Goal: Task Accomplishment & Management: Manage account settings

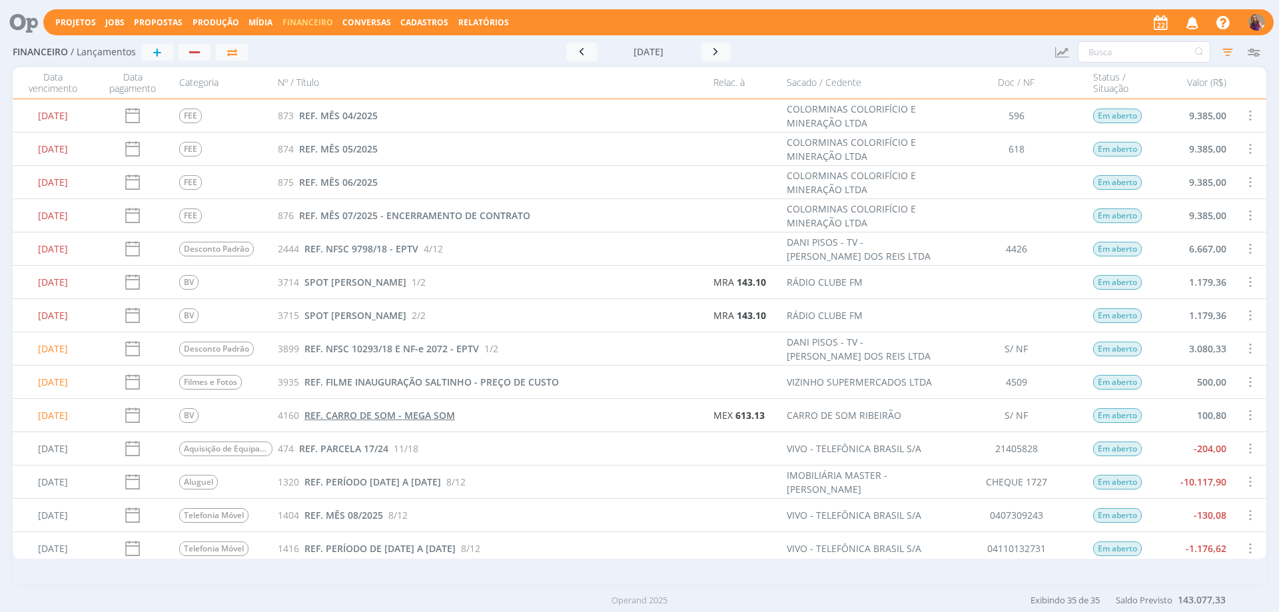
click at [410, 415] on span "REF. CARRO DE SOM - MEGA SOM" at bounding box center [379, 415] width 151 height 13
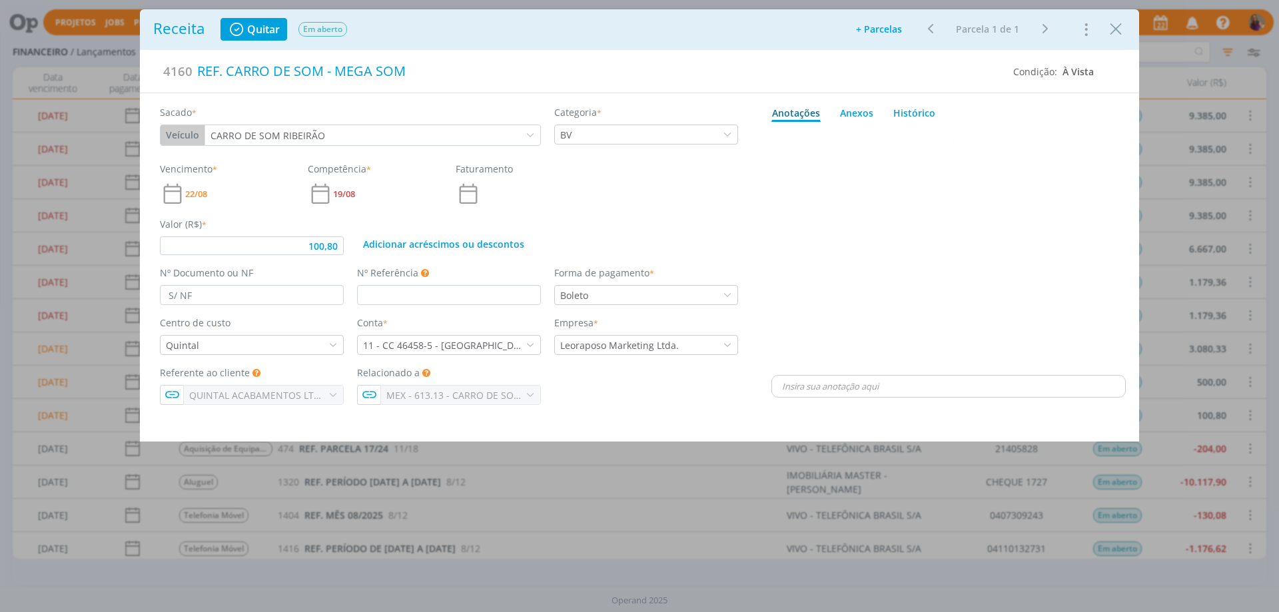
type input "100,80"
click at [1115, 27] on icon "Close" at bounding box center [1116, 29] width 20 height 20
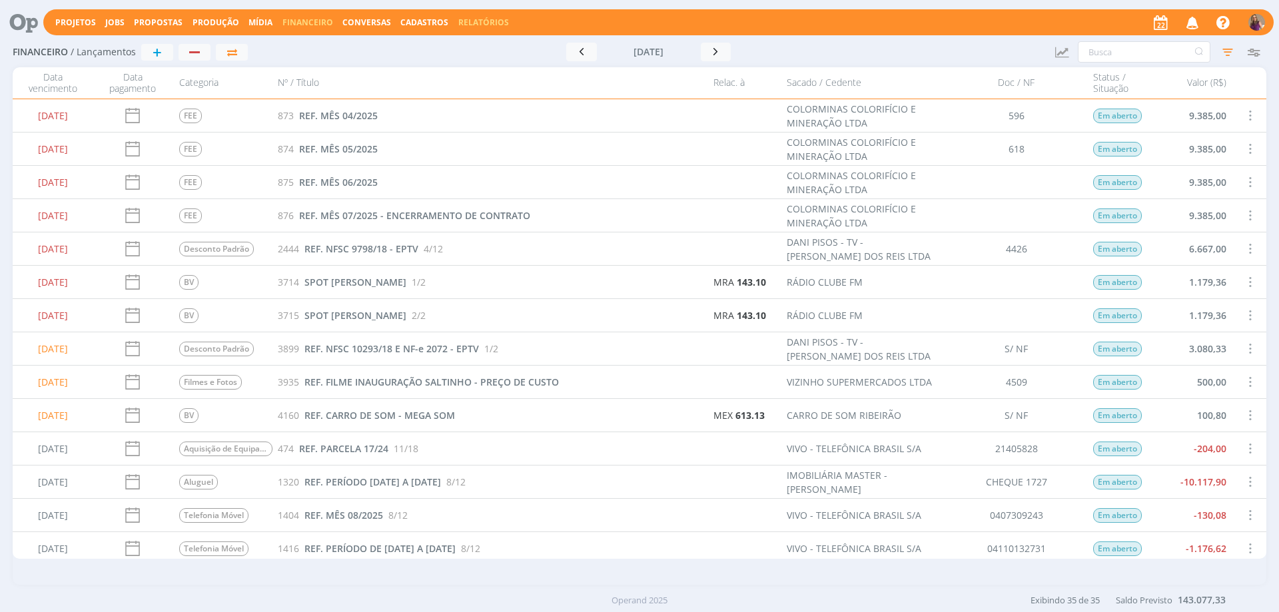
click at [479, 22] on link "Relatórios" at bounding box center [483, 22] width 51 height 11
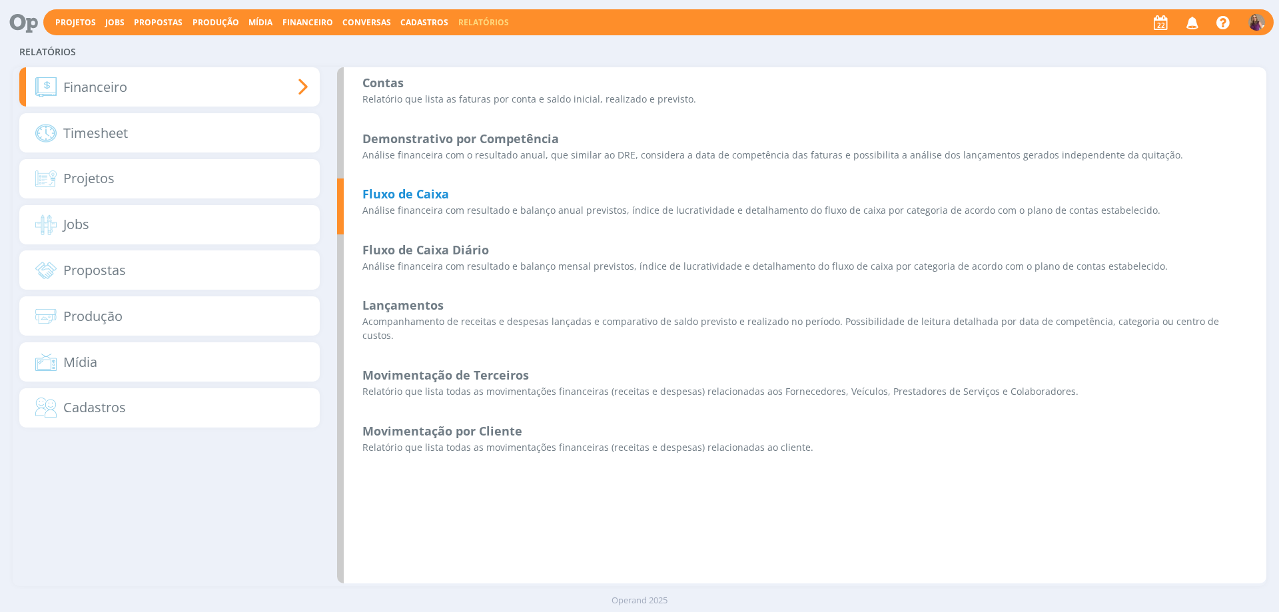
click at [439, 199] on b "Fluxo de Caixa" at bounding box center [405, 194] width 87 height 16
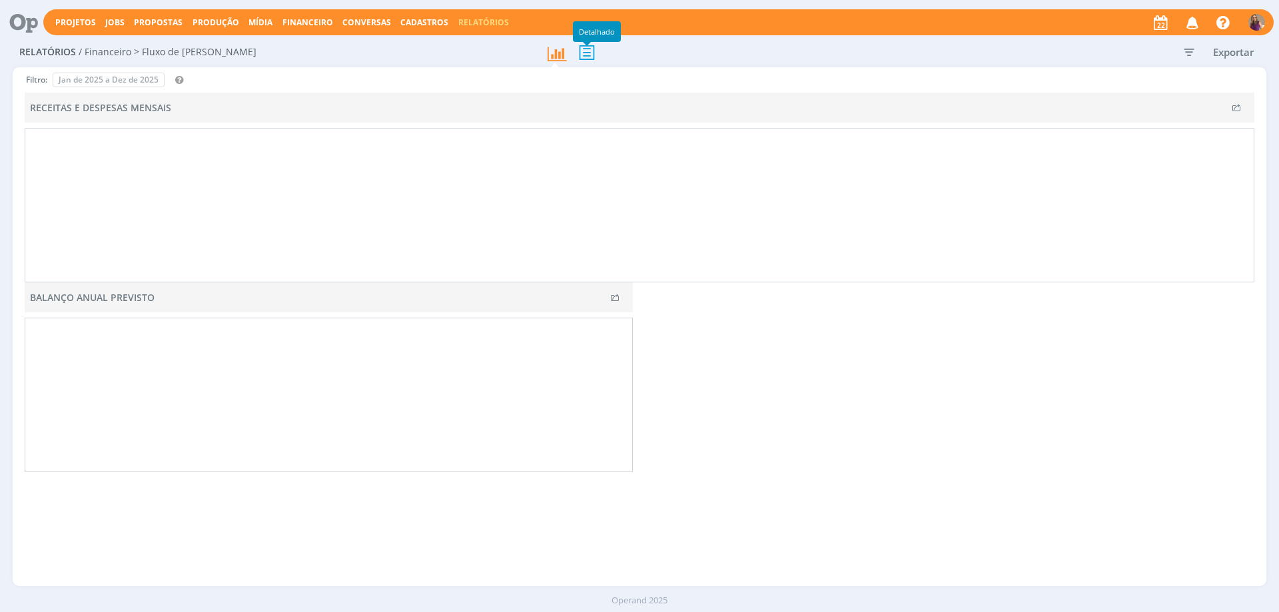
click at [590, 55] on icon at bounding box center [587, 52] width 28 height 27
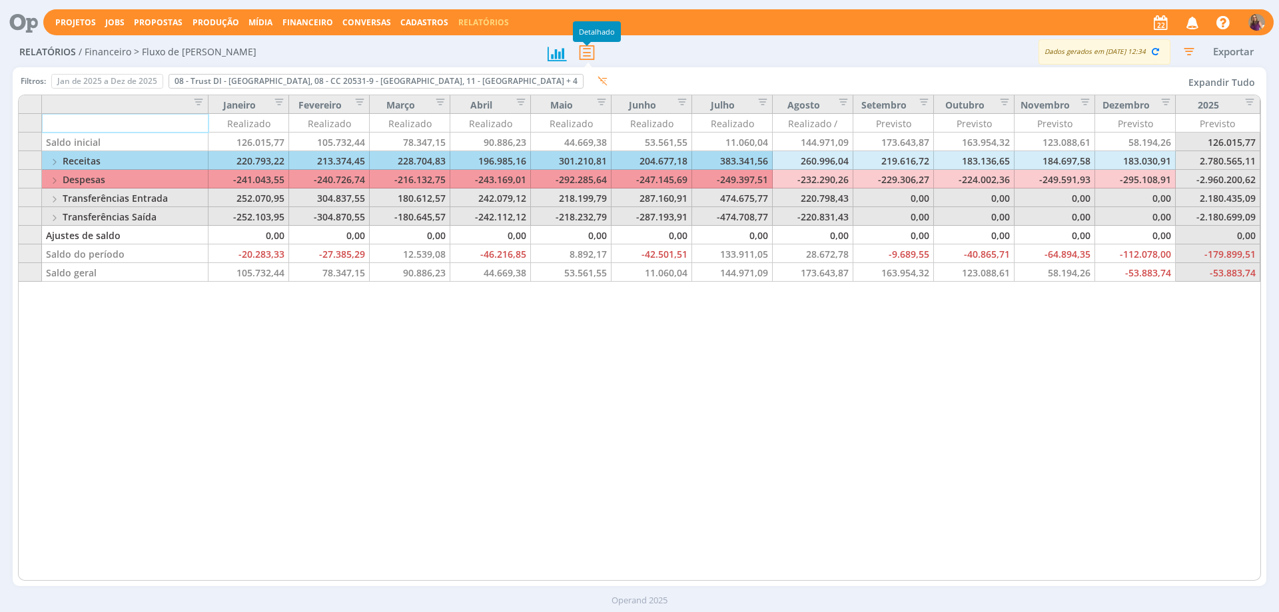
click at [316, 17] on span "Financeiro" at bounding box center [307, 22] width 51 height 11
click at [277, 50] on link "Lançamentos" at bounding box center [309, 45] width 112 height 21
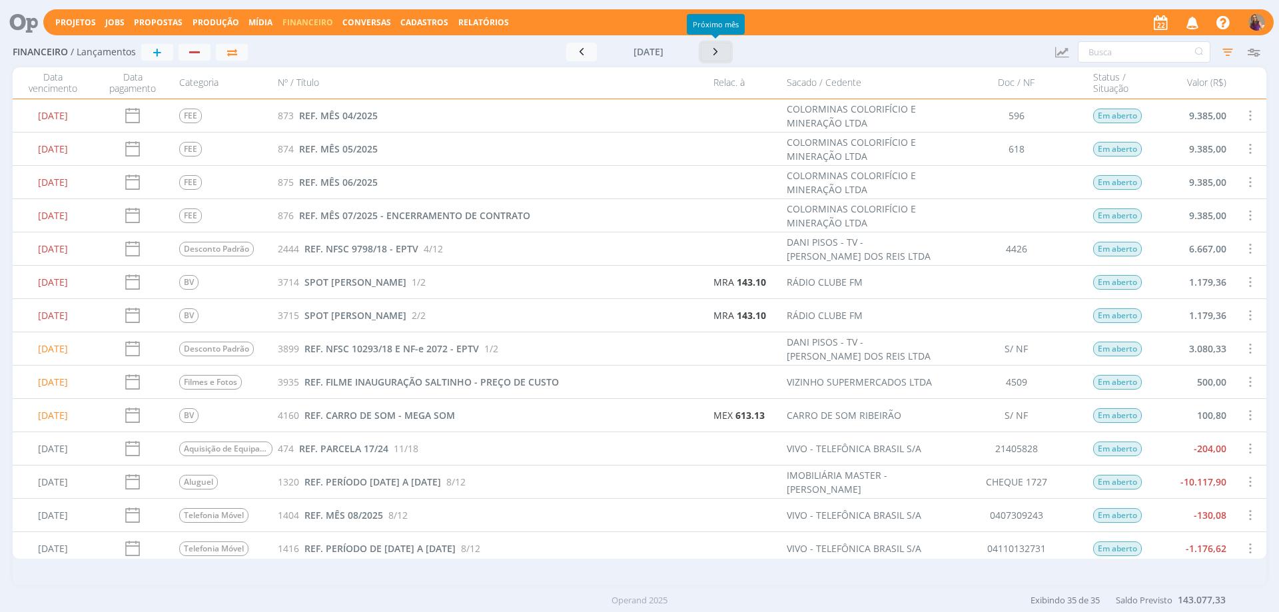
click at [718, 53] on icon "button" at bounding box center [715, 51] width 13 height 13
click at [718, 53] on icon "button" at bounding box center [719, 51] width 13 height 13
click at [718, 53] on icon "button" at bounding box center [715, 51] width 13 height 13
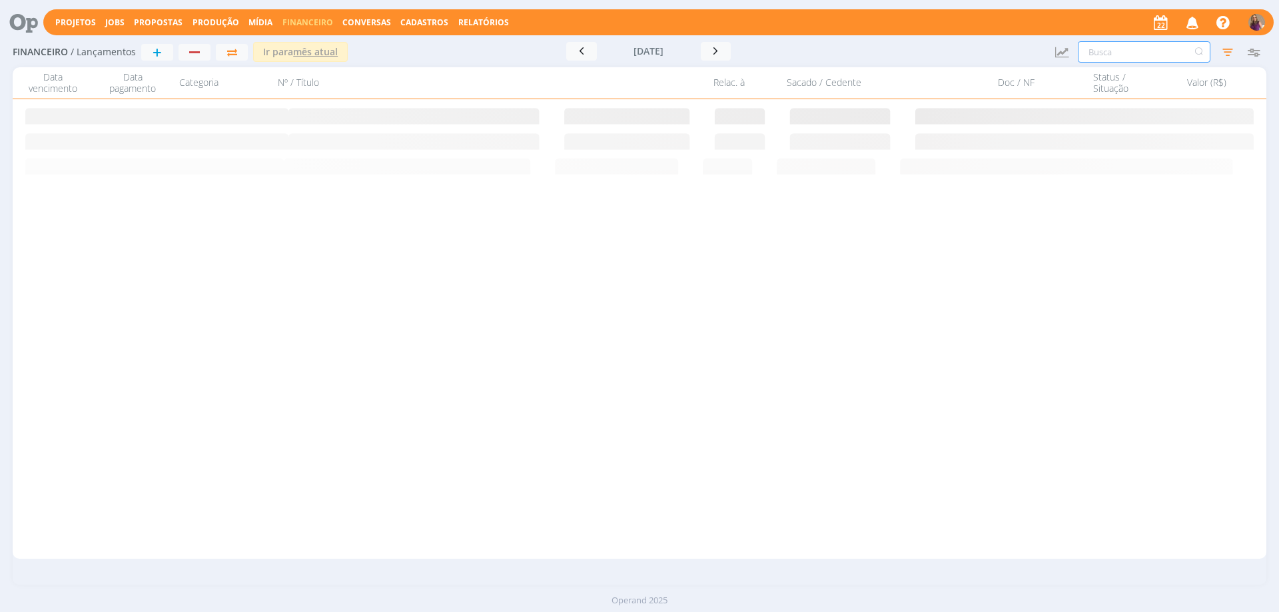
click at [1128, 55] on input "text" at bounding box center [1144, 51] width 133 height 21
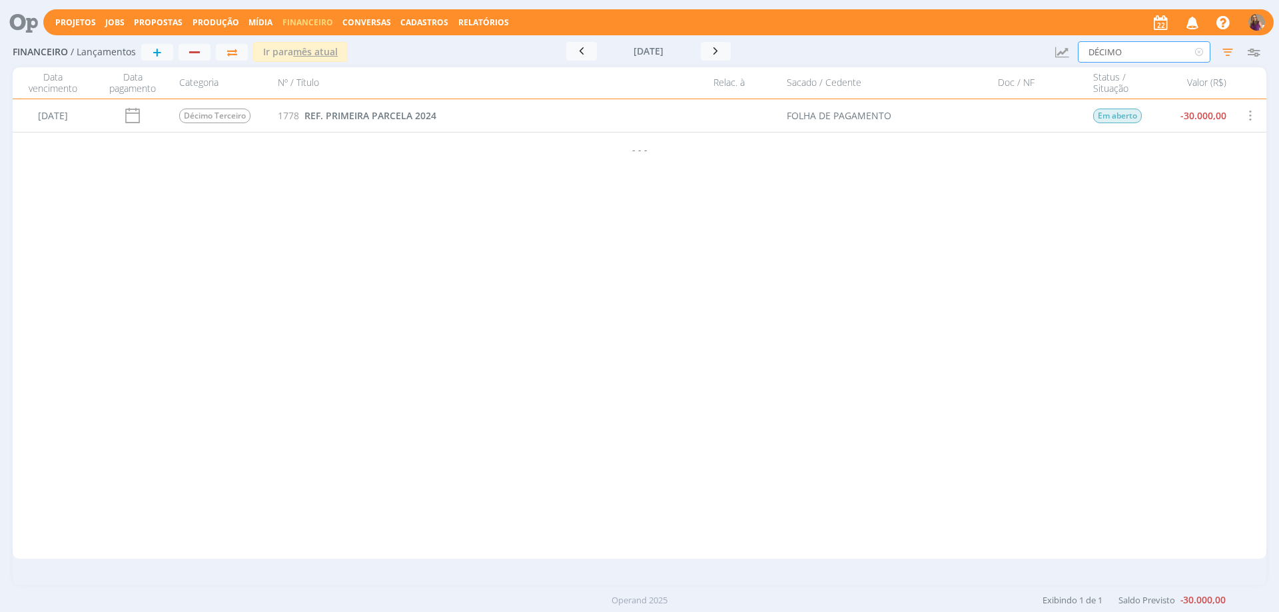
type input "DÉCIMO"
click at [370, 117] on span "REF. PRIMEIRA PARCELA 2024" at bounding box center [370, 115] width 132 height 13
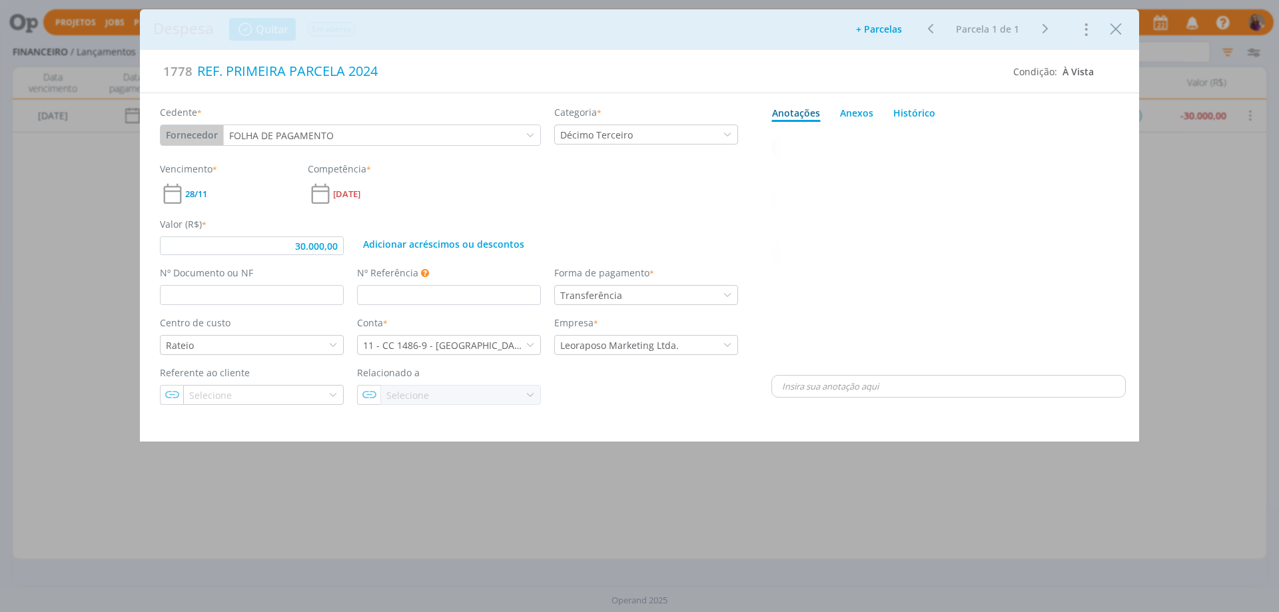
type input "30.000,00"
click at [370, 69] on div "REF. PRIMEIRA PARCELA 2024" at bounding box center [598, 71] width 811 height 29
drag, startPoint x: 340, startPoint y: 246, endPoint x: 252, endPoint y: 211, distance: 94.8
click at [252, 211] on div "Valor (R$) * 30.000,00 Adicionar acréscimos ou descontos" at bounding box center [449, 231] width 592 height 49
click at [964, 161] on div "dialog" at bounding box center [948, 249] width 354 height 245
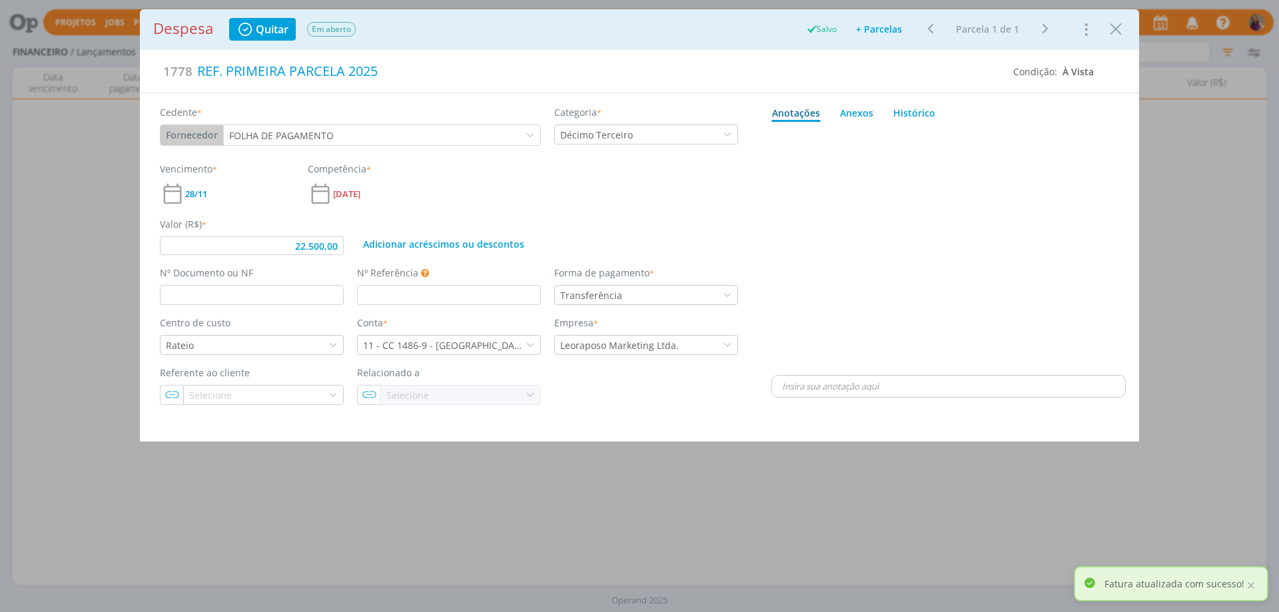
type input "22.500,00"
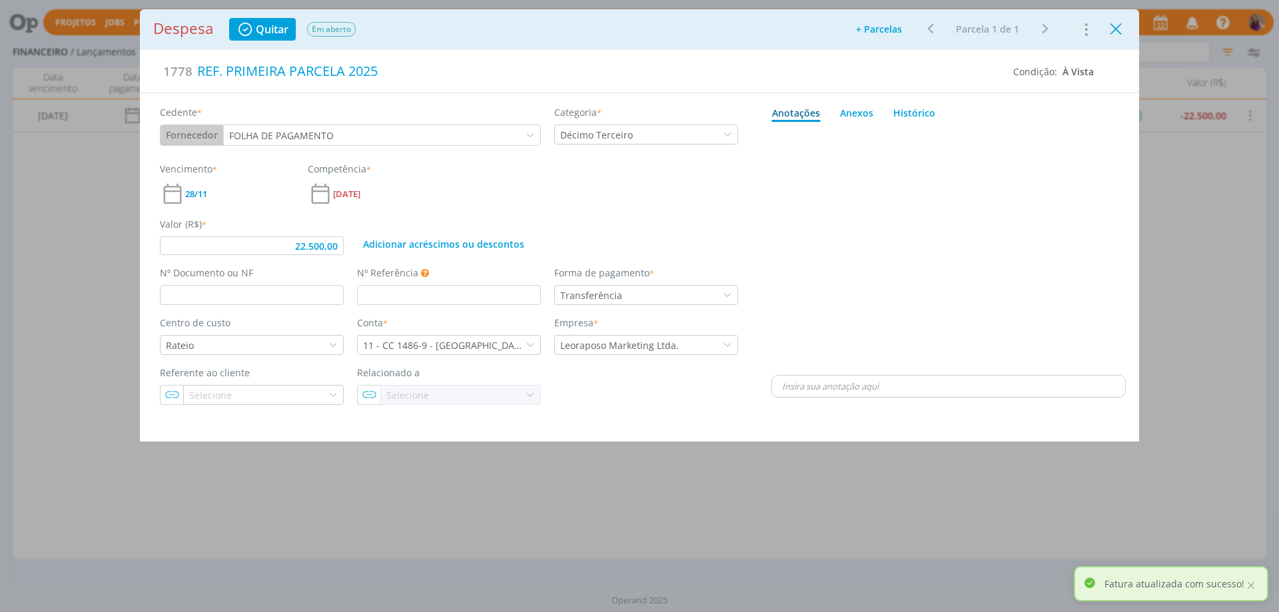
click at [1117, 29] on icon "Close" at bounding box center [1116, 29] width 20 height 20
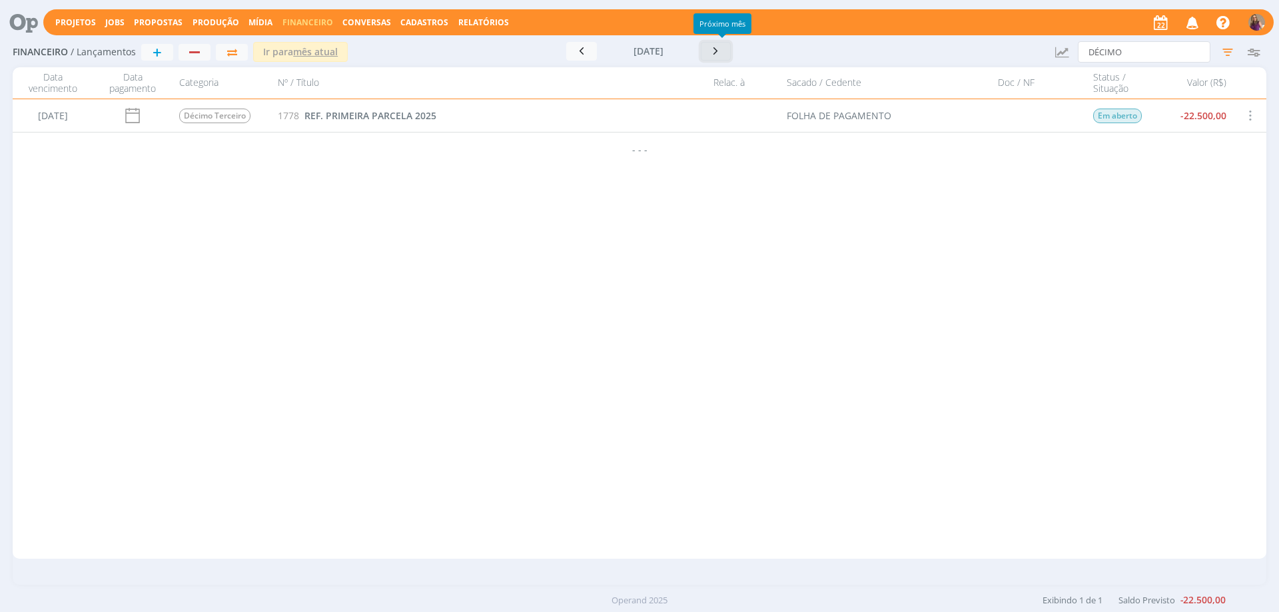
click at [721, 51] on icon "button" at bounding box center [715, 51] width 13 height 13
click at [362, 118] on span "REF. SEGUNDA PARCELA 2024" at bounding box center [370, 115] width 133 height 13
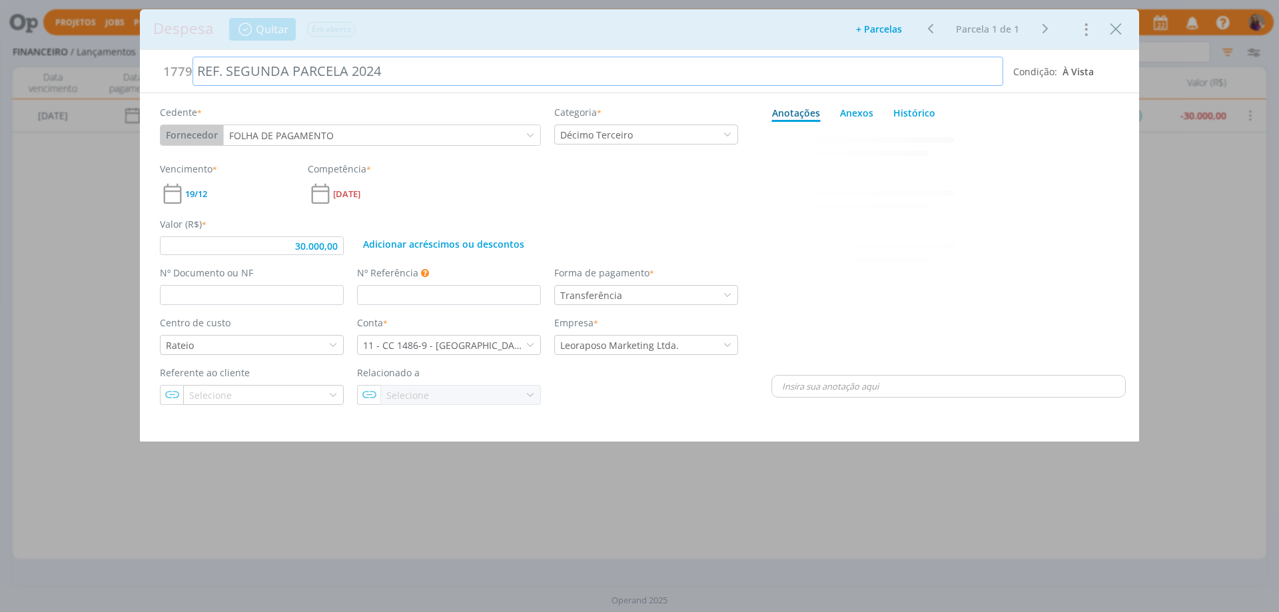
type input "30.000,00"
click at [377, 79] on div "REF. SEGUNDA PARCELA 2024" at bounding box center [598, 71] width 811 height 29
drag, startPoint x: 342, startPoint y: 250, endPoint x: 285, endPoint y: 243, distance: 57.0
click at [285, 243] on input "30.000,00" at bounding box center [252, 245] width 184 height 19
click at [785, 239] on div "dialog" at bounding box center [948, 249] width 354 height 245
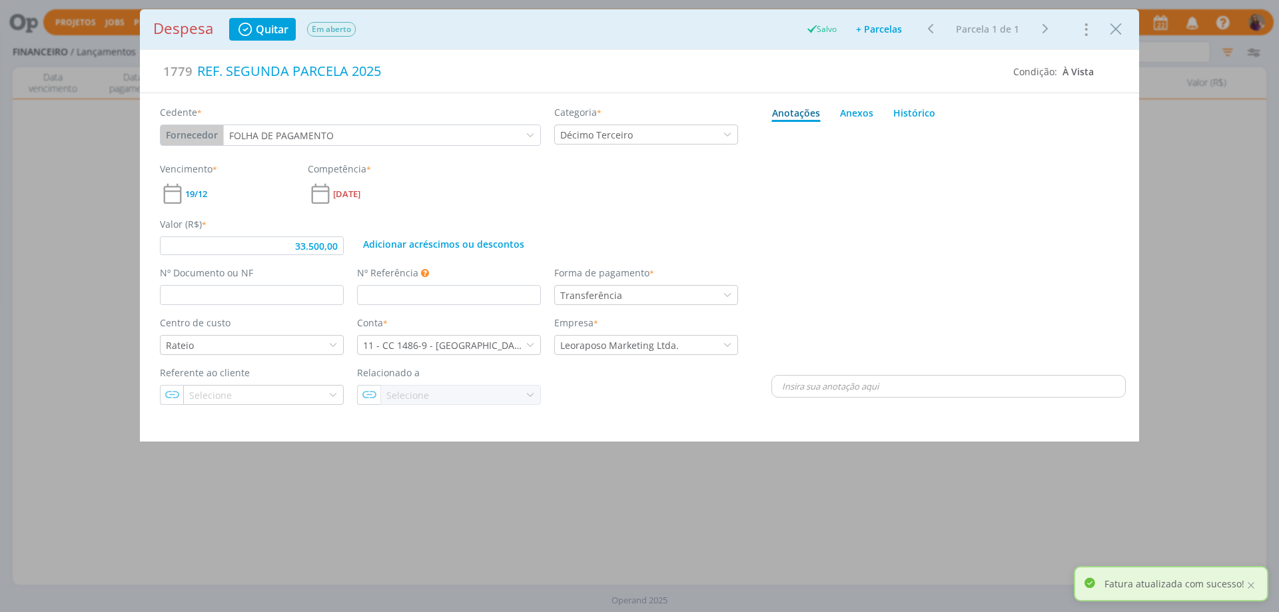
type input "33.500,00"
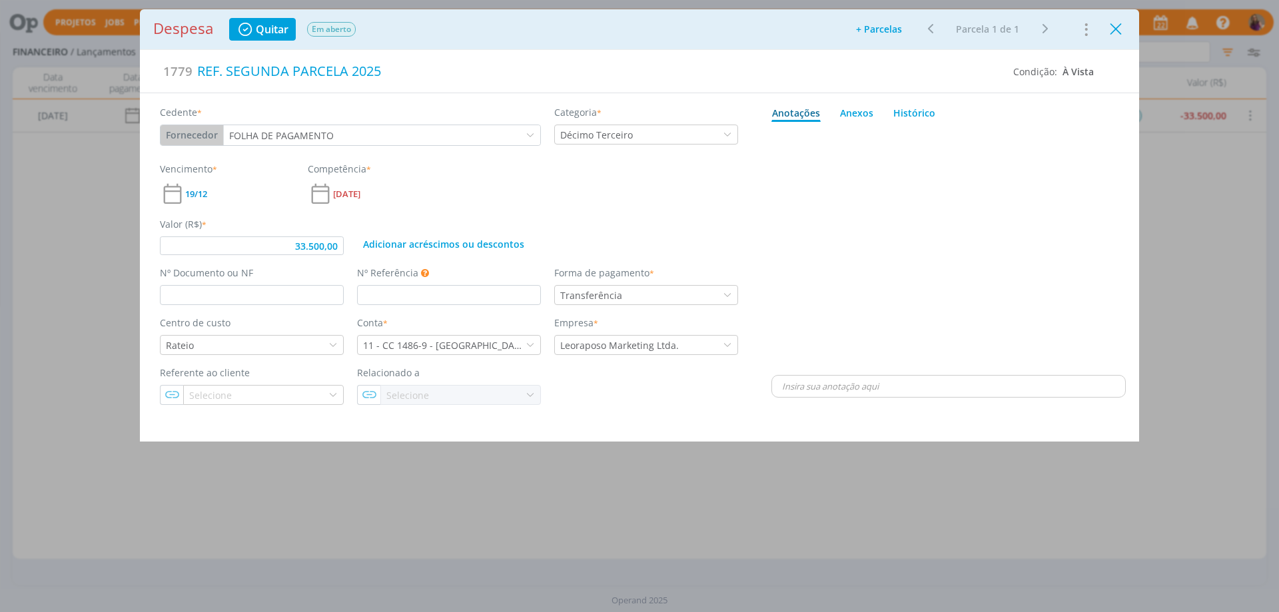
click at [1117, 31] on icon "Close" at bounding box center [1116, 29] width 20 height 20
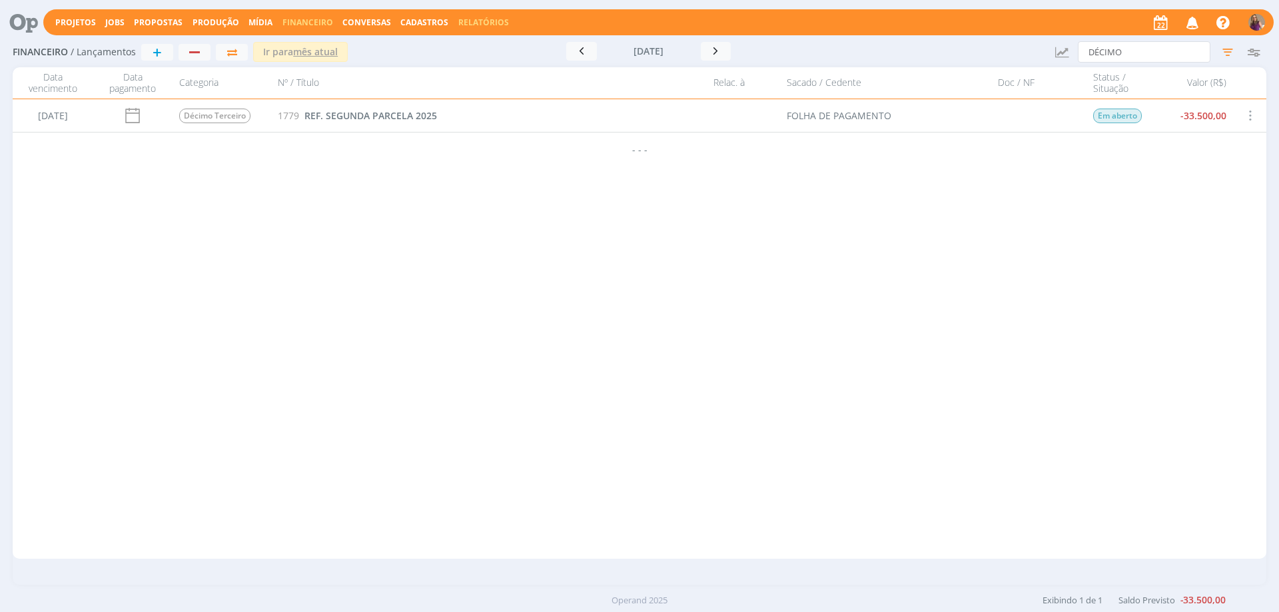
click at [476, 23] on link "Relatórios" at bounding box center [483, 22] width 51 height 11
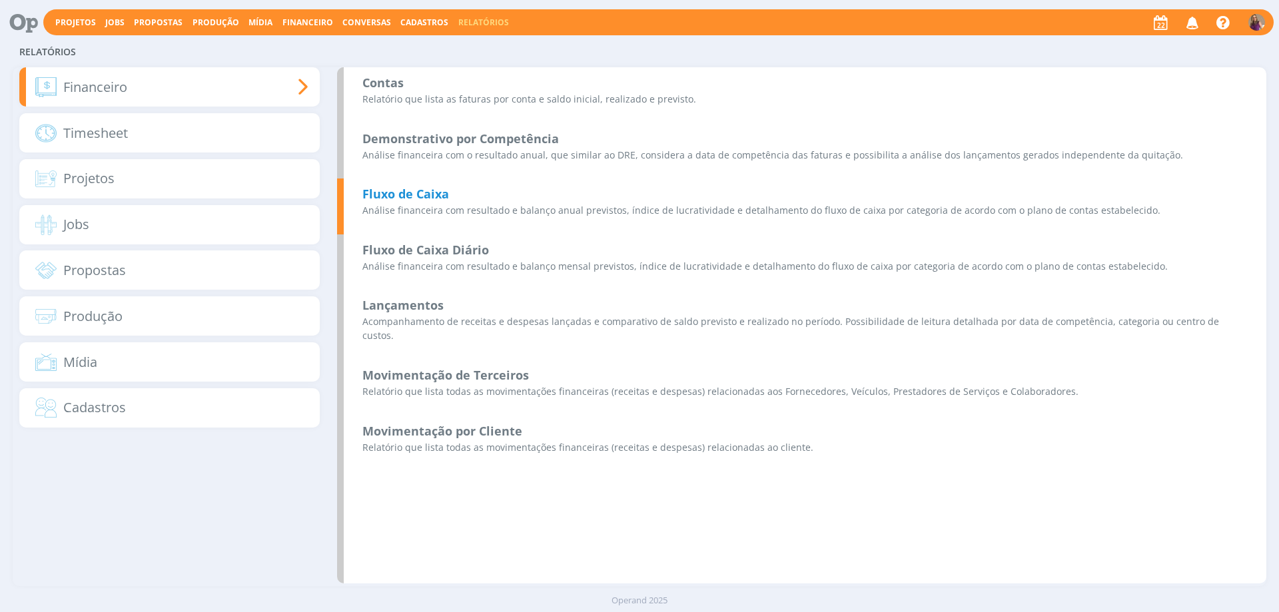
click at [420, 194] on b "Fluxo de Caixa" at bounding box center [405, 194] width 87 height 16
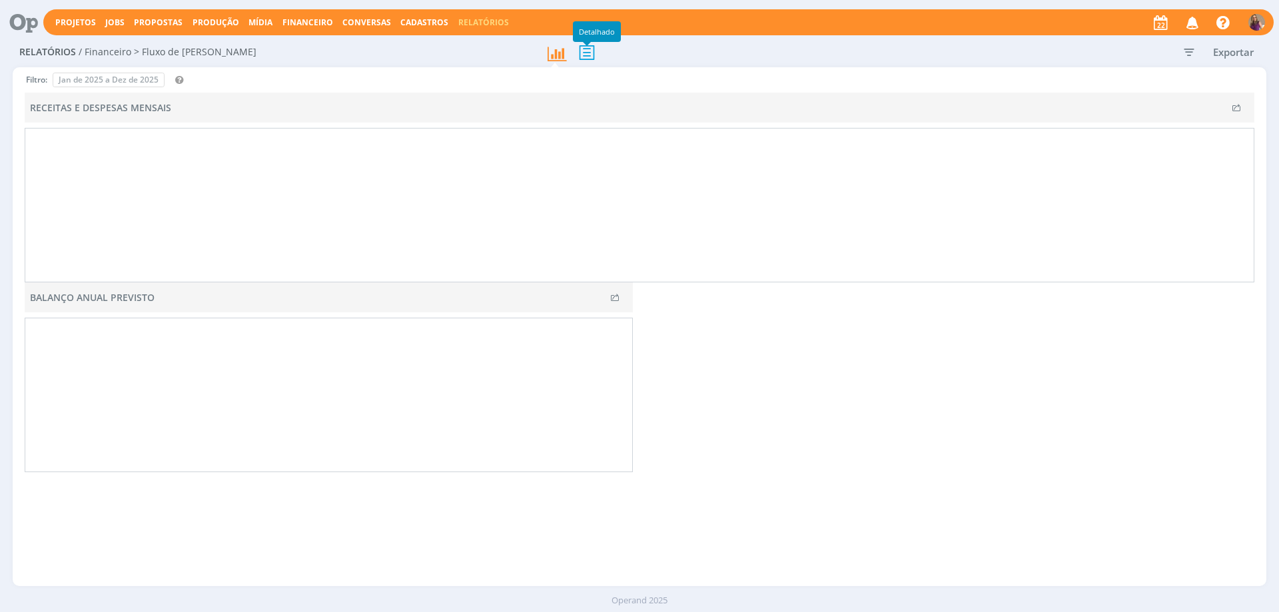
click at [589, 57] on icon at bounding box center [587, 52] width 28 height 27
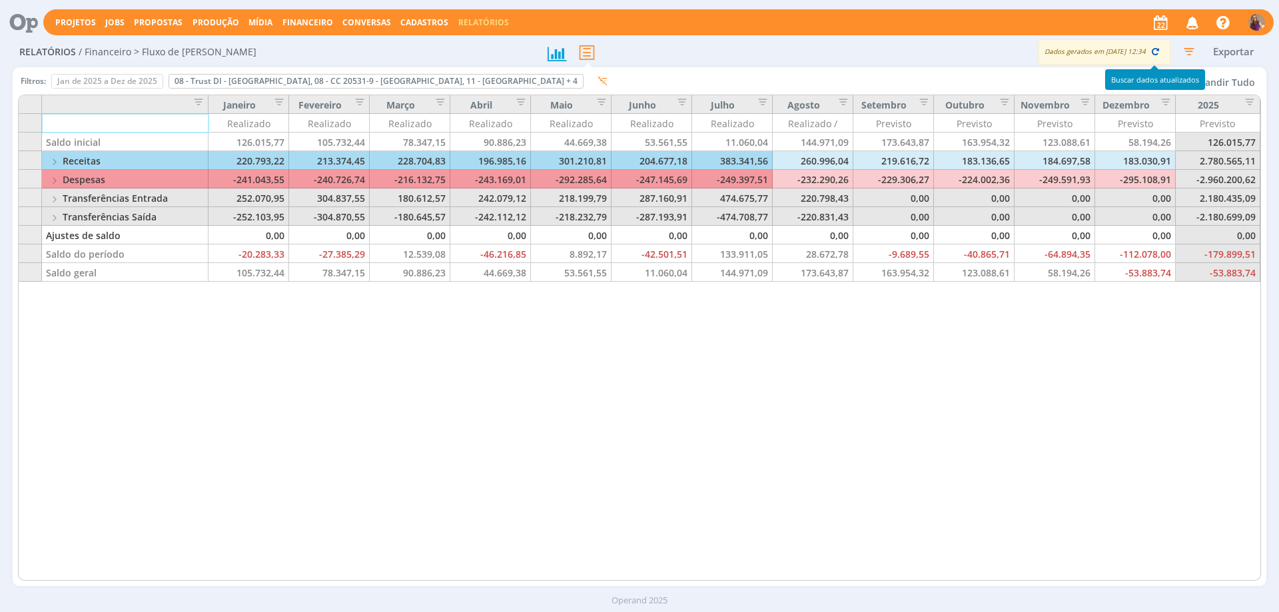
click at [1156, 52] on icon "button" at bounding box center [1155, 51] width 12 height 12
click at [319, 25] on span "Financeiro" at bounding box center [307, 22] width 51 height 11
click at [315, 47] on link "Lançamentos" at bounding box center [309, 45] width 112 height 21
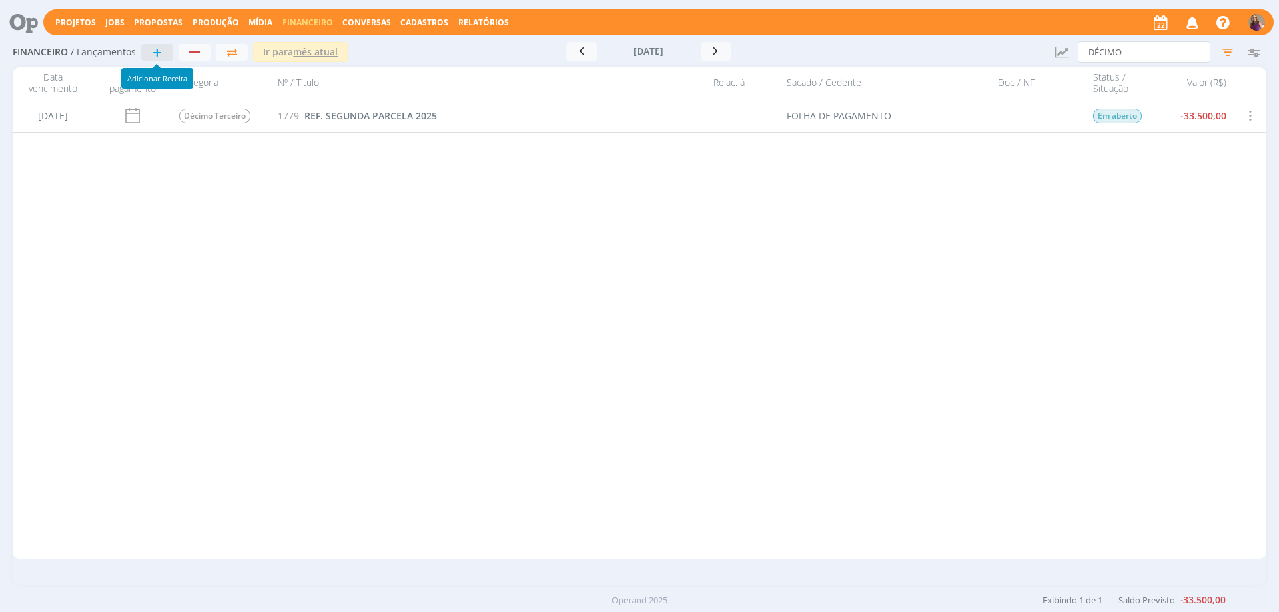
click at [159, 55] on span "+" at bounding box center [157, 52] width 9 height 16
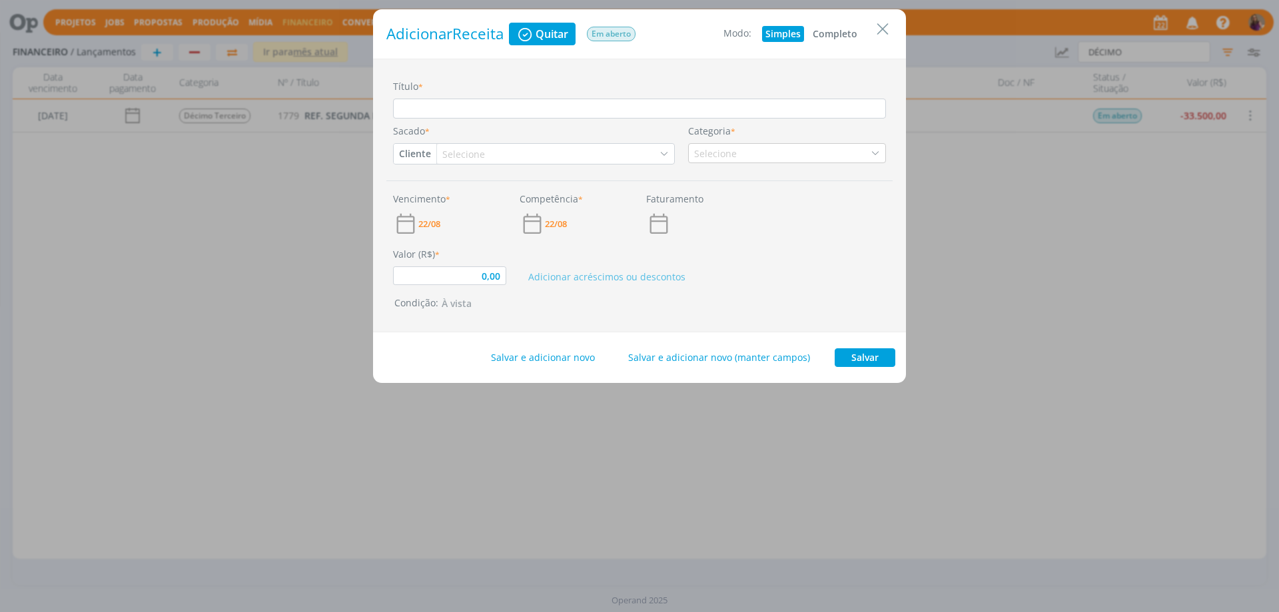
click at [835, 30] on button "Completo" at bounding box center [834, 34] width 51 height 16
type input "0,00"
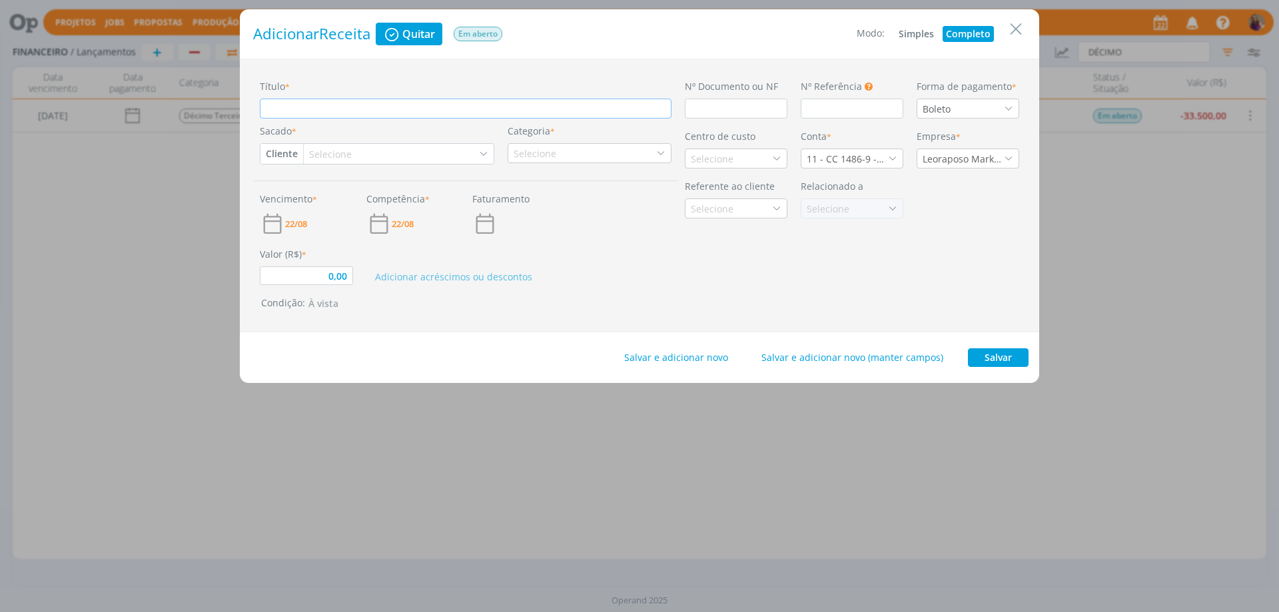
click at [321, 111] on input "Título *" at bounding box center [466, 109] width 412 height 20
type input "r"
type input "0,00"
type input "re"
type input "0,00"
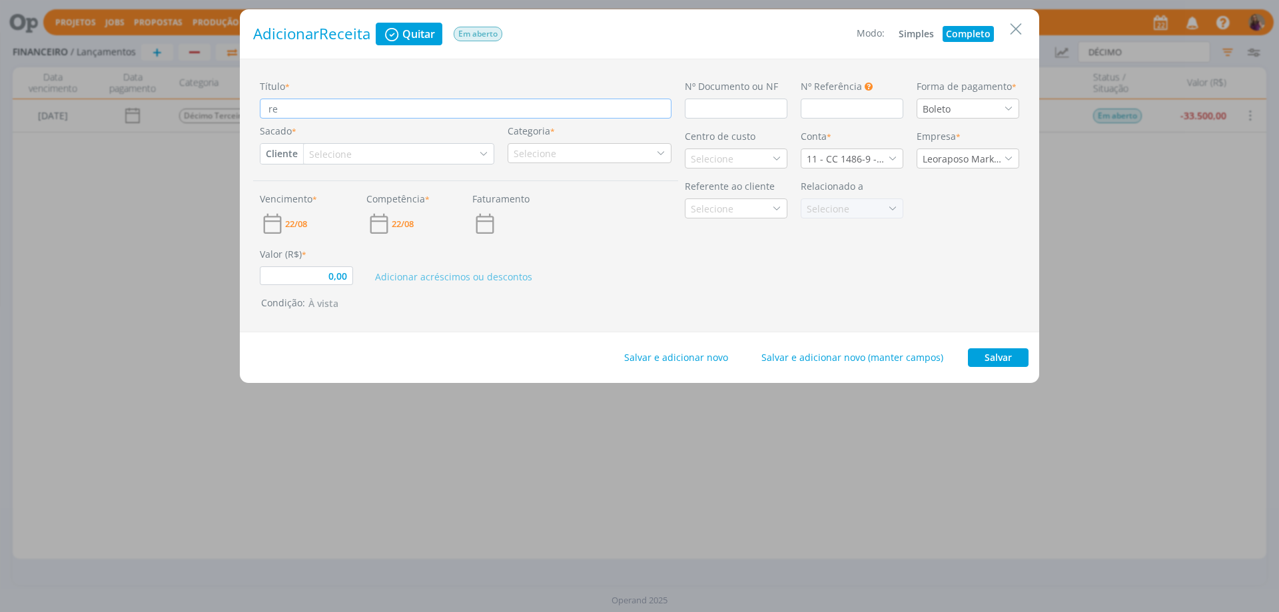
type input "ref"
type input "0,00"
type input "ref."
type input "0,00"
type input "ref."
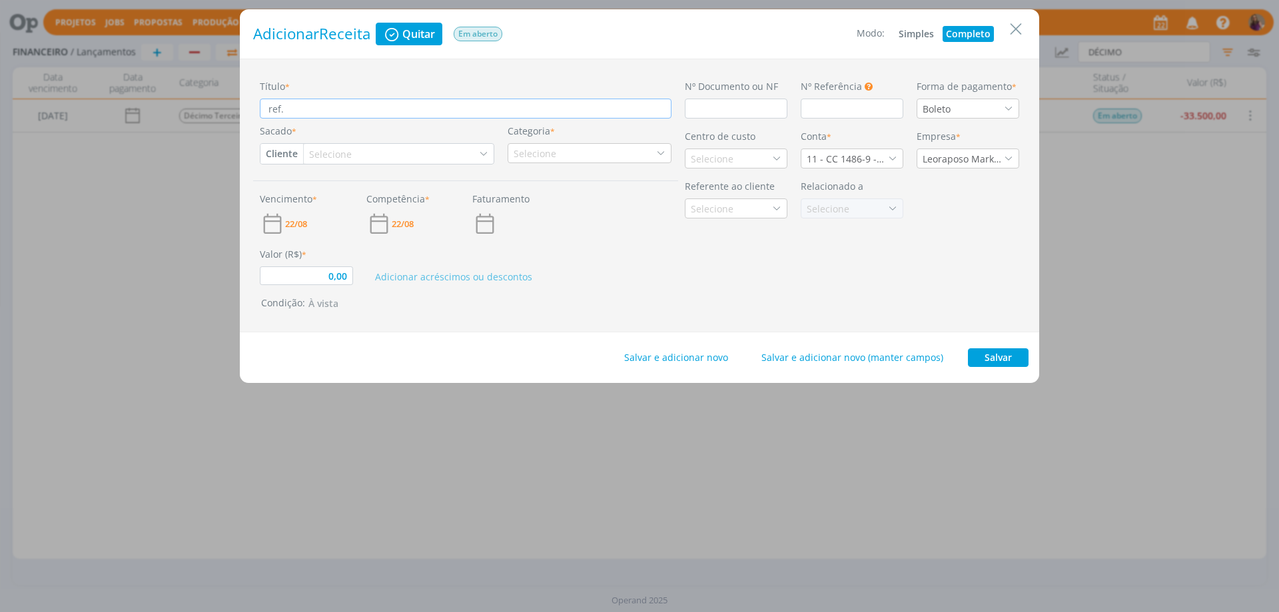
type input "0,00"
type input "ref."
type input "0,00"
type input "ref"
type input "0,00"
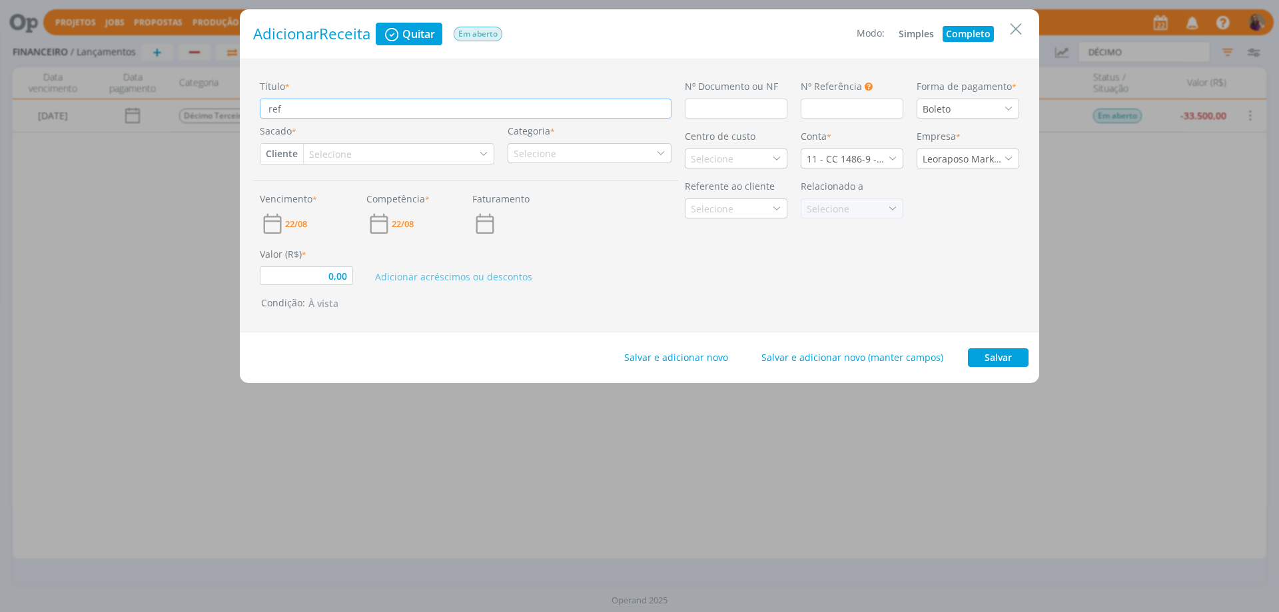
type input "re"
type input "0,00"
type input "r"
type input "0,00"
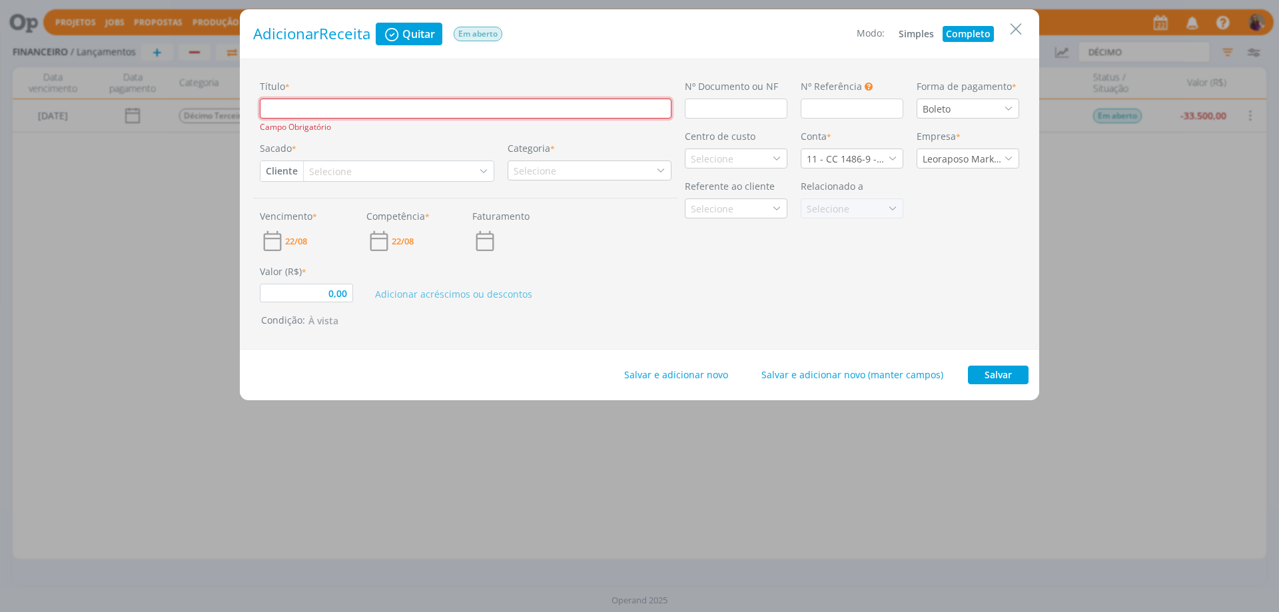
type input "R"
type input "0,00"
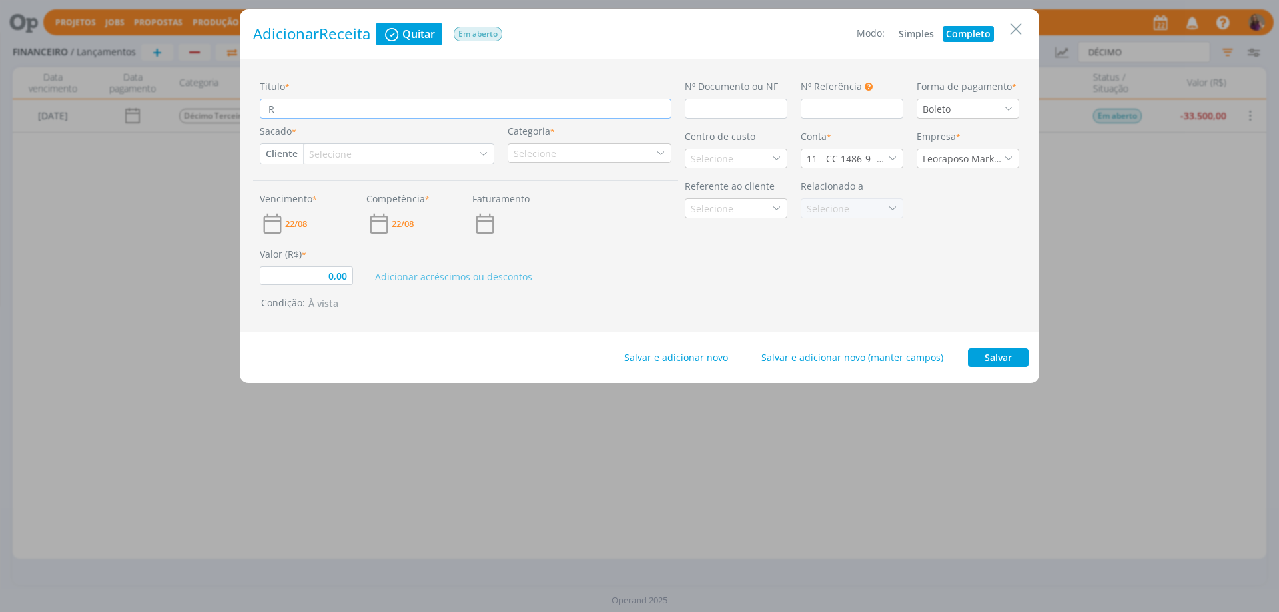
type input "RE"
type input "0,00"
type input "REV"
type input "0,00"
type input "REV."
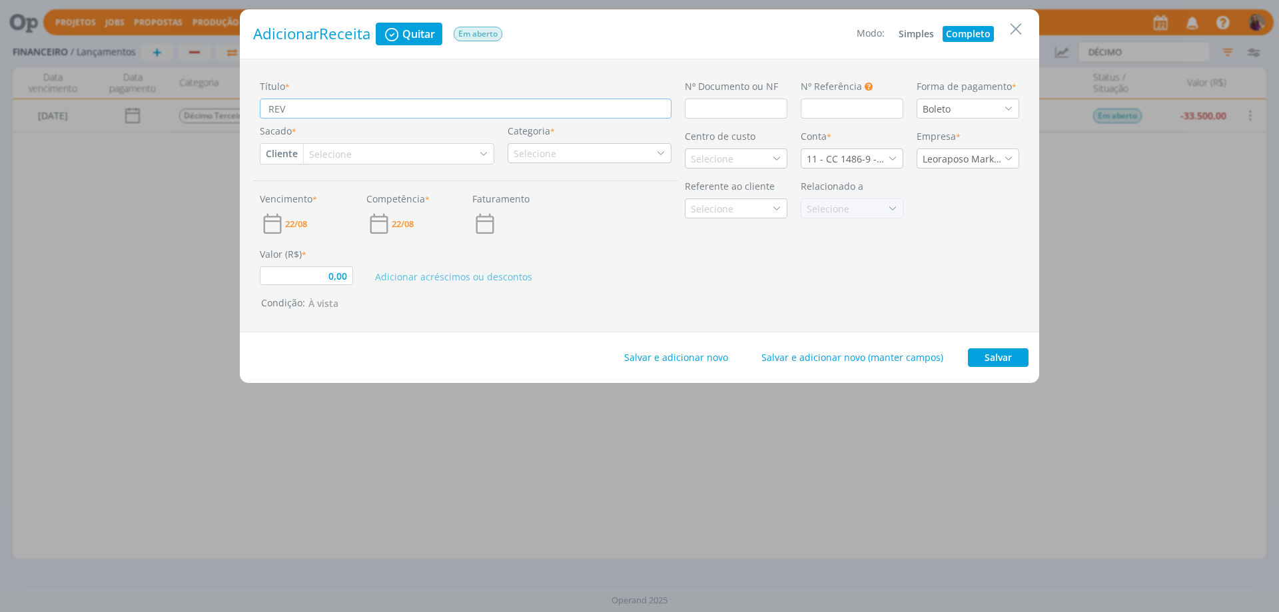
type input "0,00"
type input "REV."
type input "0,00"
type input "REV."
type input "0,00"
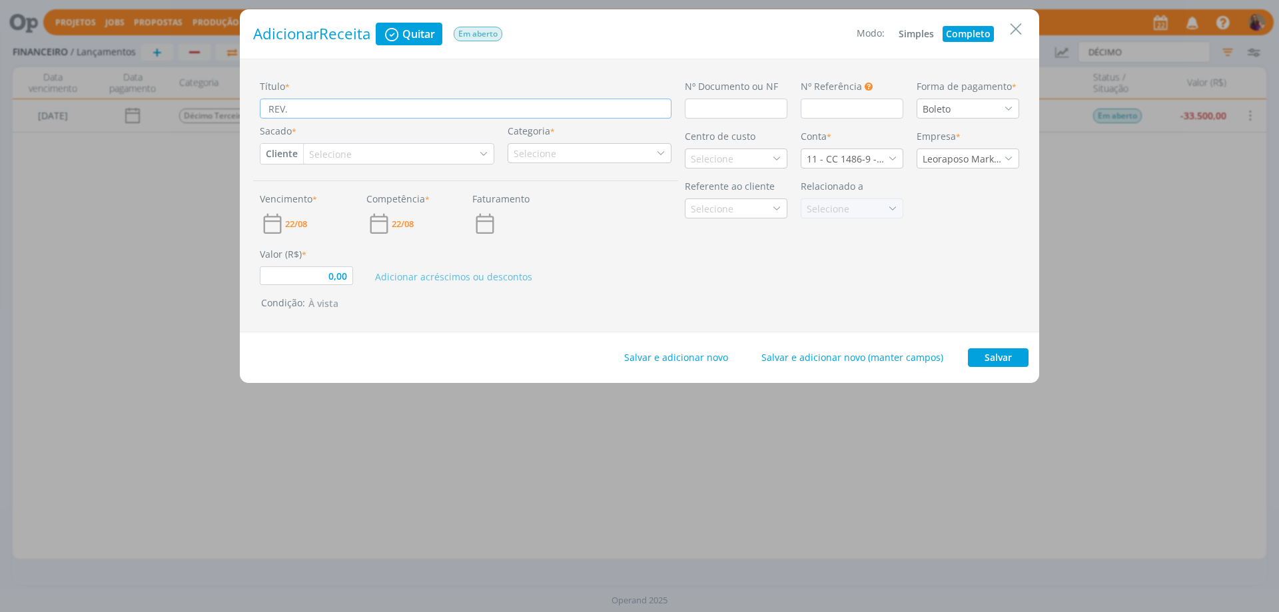
type input "REV"
type input "0,00"
type input "RE"
type input "0,00"
type input "REF"
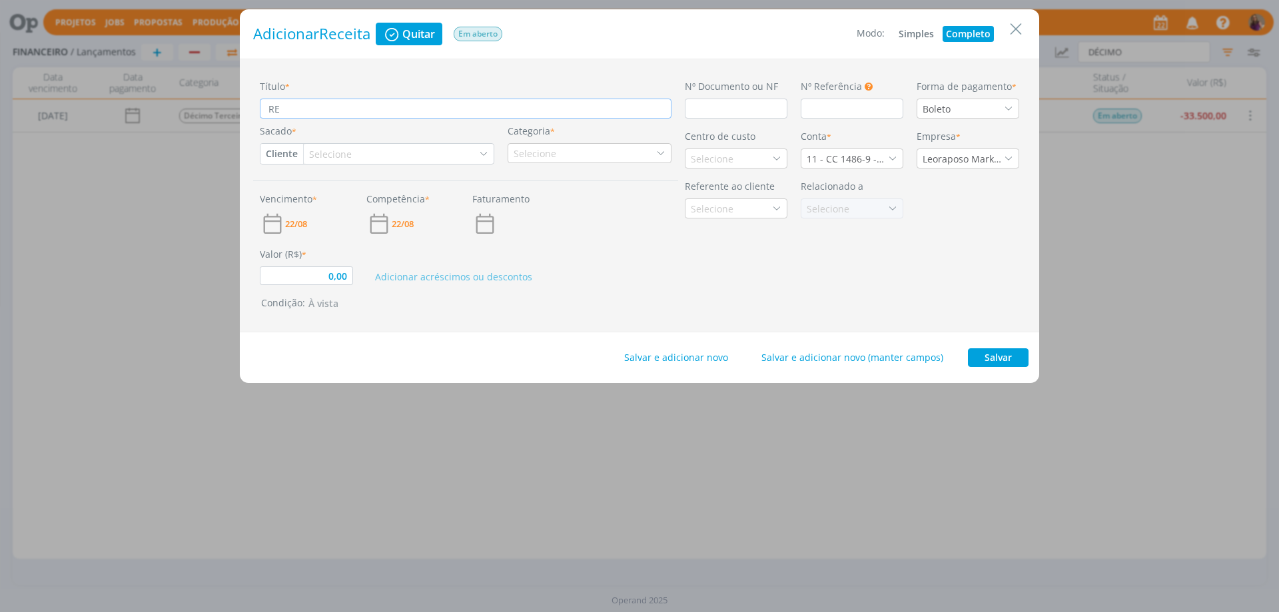
type input "0,00"
type input "REF;"
type input "0,00"
type input "REF"
type input "0,00"
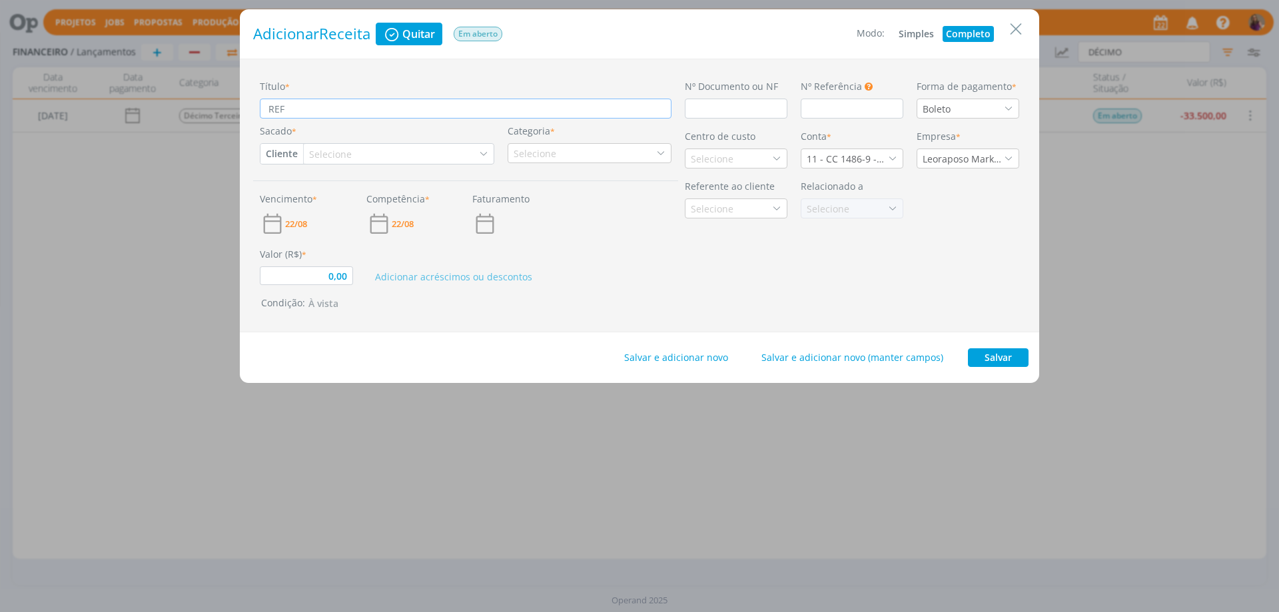
type input "REF."
type input "0,00"
type input "REF."
type input "0,00"
type input "REF. V"
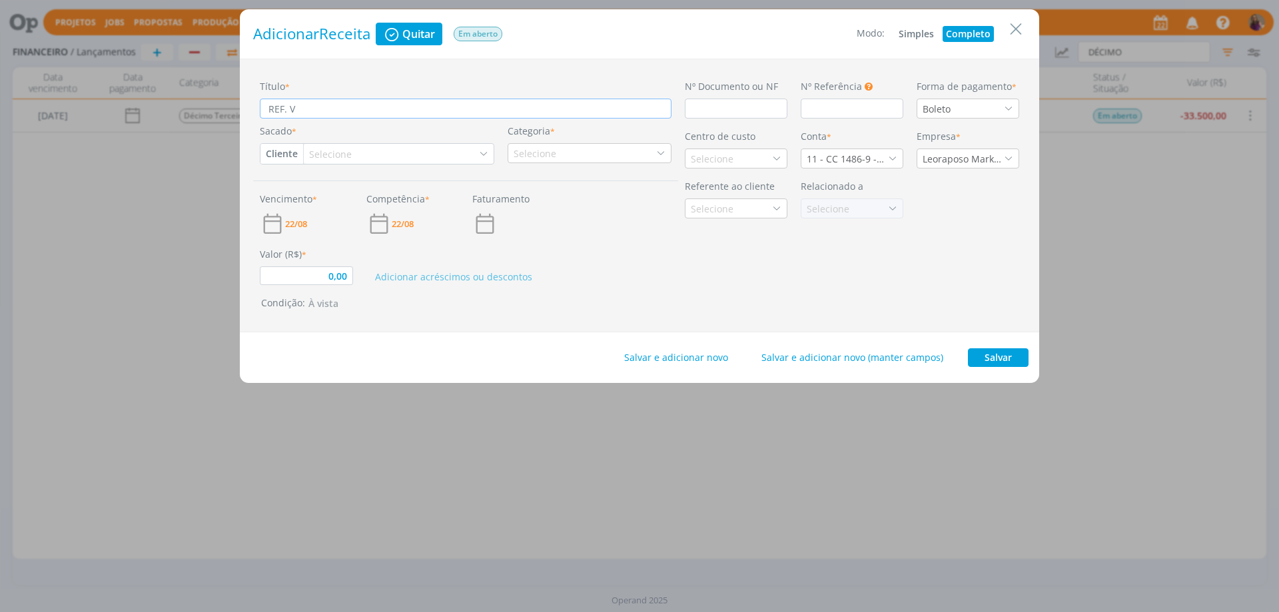
type input "0,00"
type input "REF. VÍ"
type input "0,00"
type input "REF. VÍD"
type input "0,00"
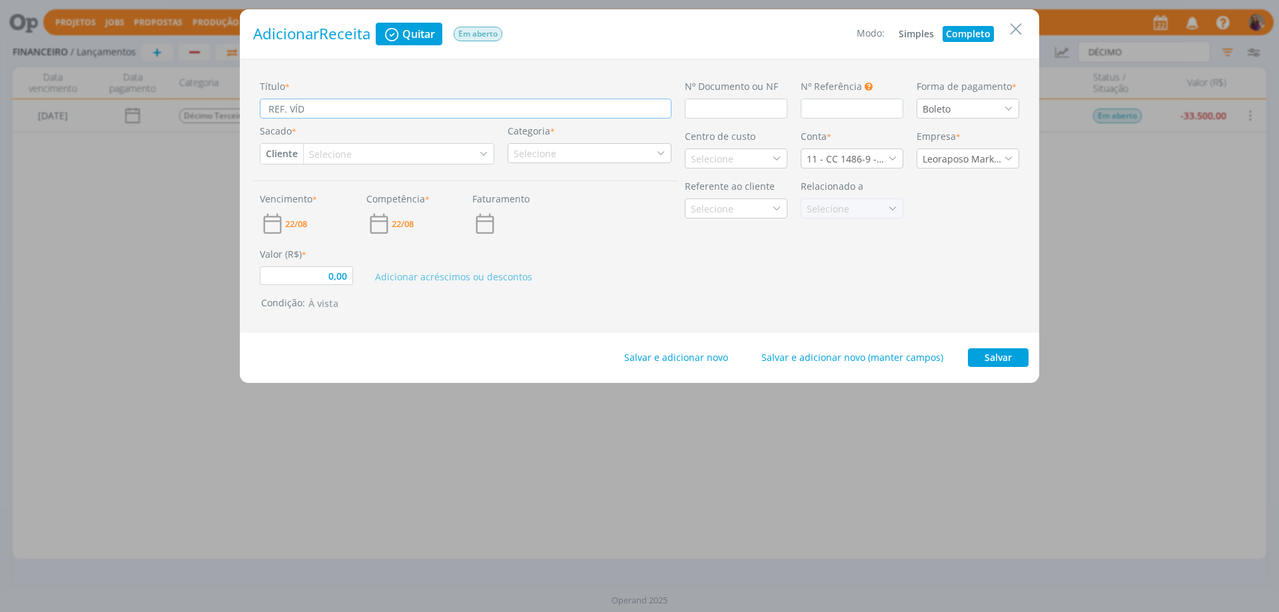
type input "REF. VÍDE"
type input "0,00"
type input "REF. VÍDEO"
type input "0,00"
type input "REF. VÍDEO"
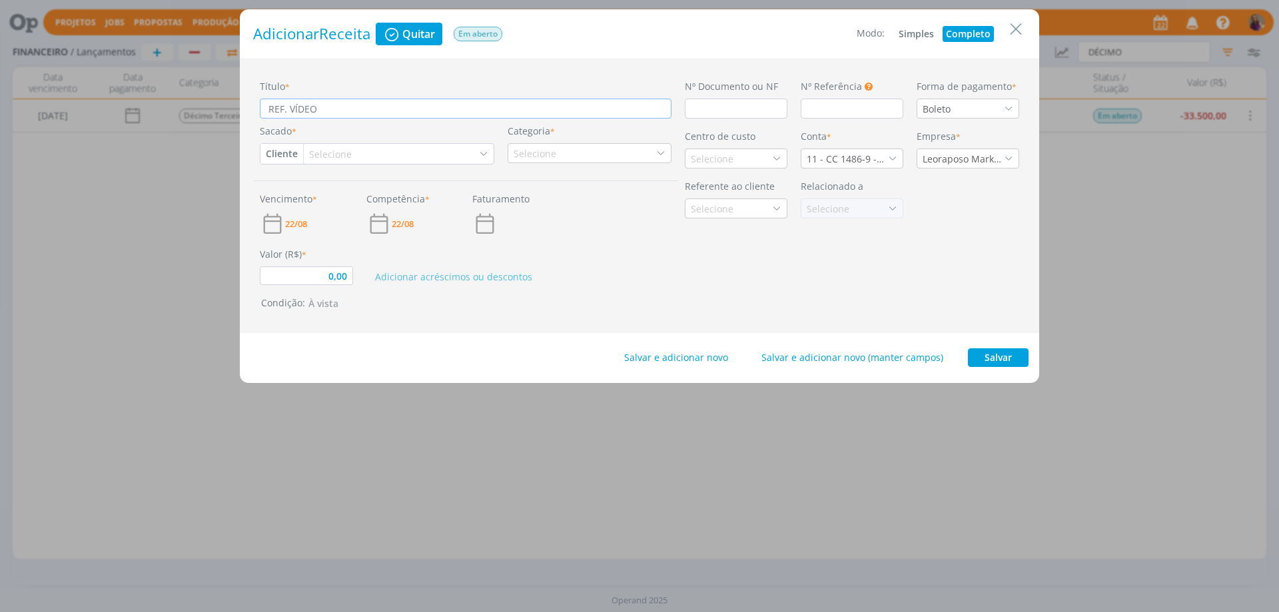
type input "0,00"
type input "REF. VÍDEO C"
type input "0,00"
type input "REF. VÍDEO CA"
type input "0,00"
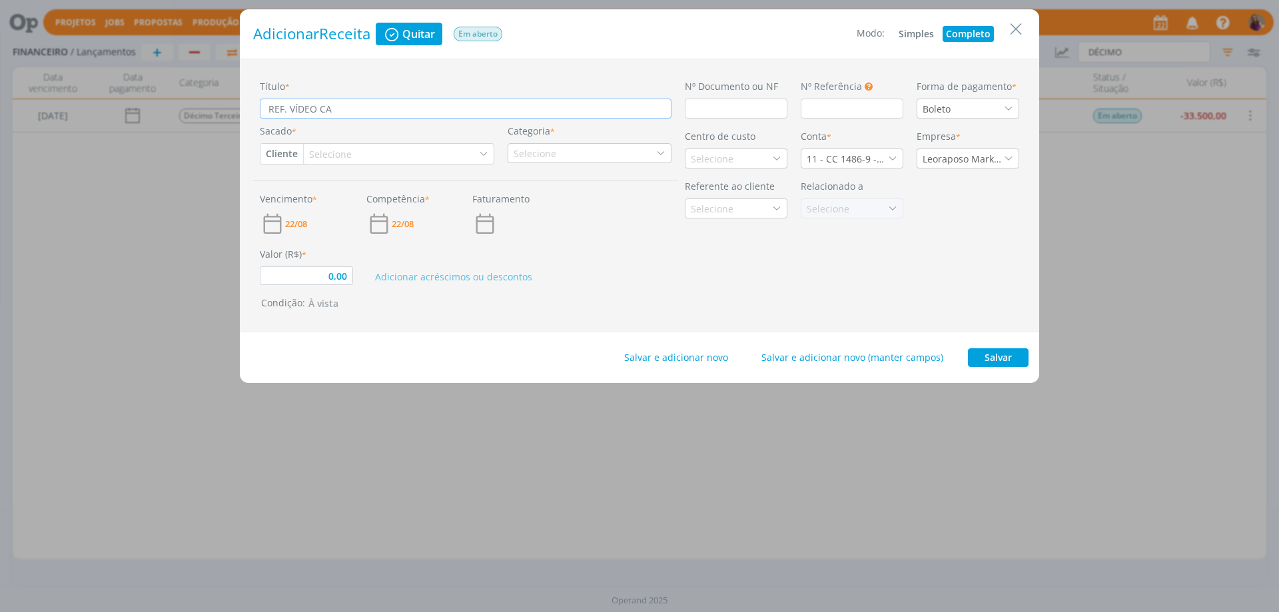
type input "REF. VÍDEO CAM"
type input "0,00"
type input "REF. VÍDEO CAMP"
type input "0,00"
type input "REF. VÍDEO CAMPA"
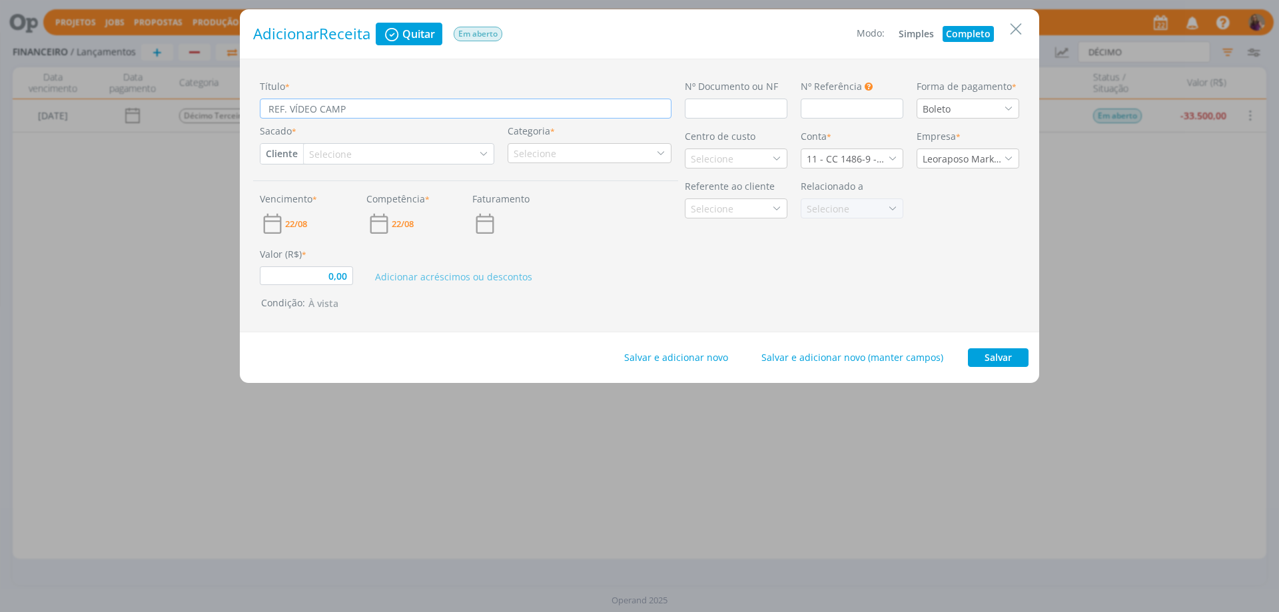
type input "0,00"
type input "REF. VÍDEO CAMPAN"
type input "0,00"
type input "REF. VÍDEO CAMPANH"
type input "0,00"
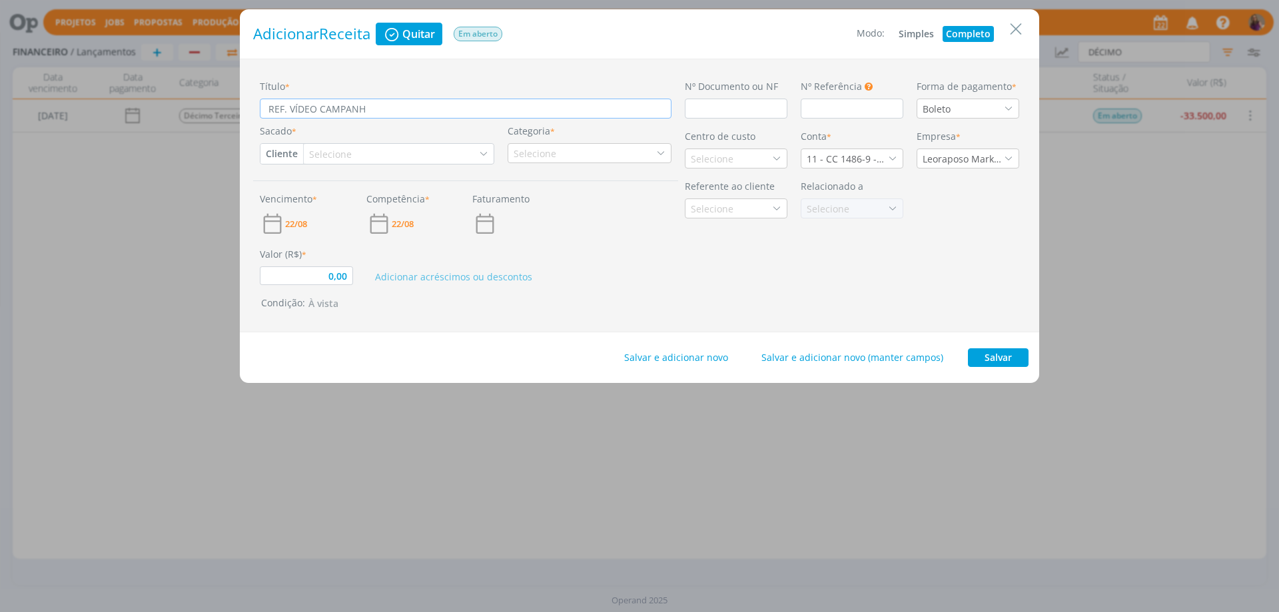
type input "REF. VÍDEO CAMPANHA"
type input "0,00"
type input "REF. VÍDEO CAMPANHA"
type input "0,00"
type input "REF. VÍDEO CAMPANHA D"
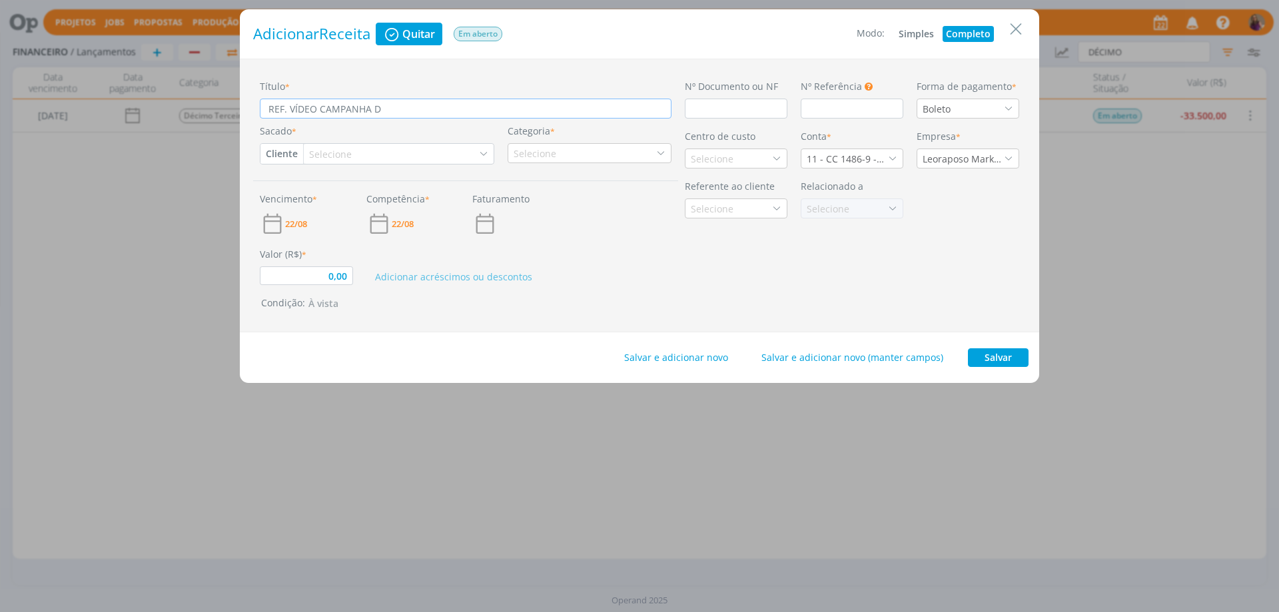
type input "0,00"
type input "REF. VÍDEO CAMPANHA DE"
type input "0,00"
type input "REF. VÍDEO CAMPANHA DE"
type input "0,00"
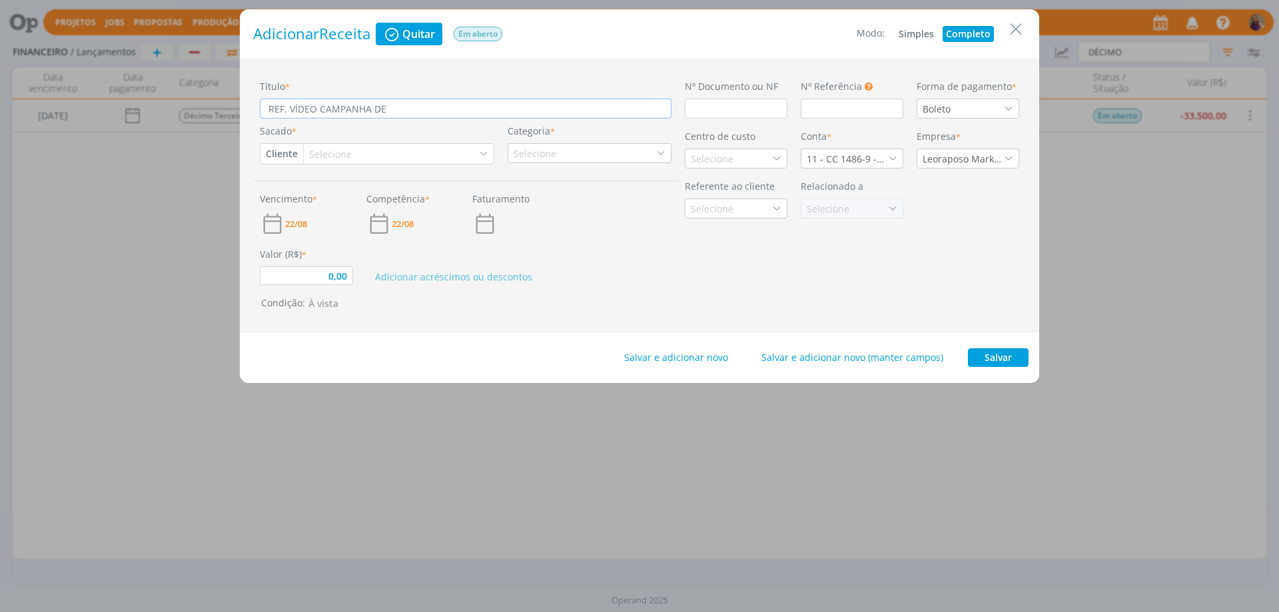
type input "REF. VÍDEO CAMPANHA DE A"
type input "0,00"
type input "REF. VÍDEO CAMPANHA DE AL"
type input "0,00"
type input "REF. VÍDEO CAMPANHA DE ALA"
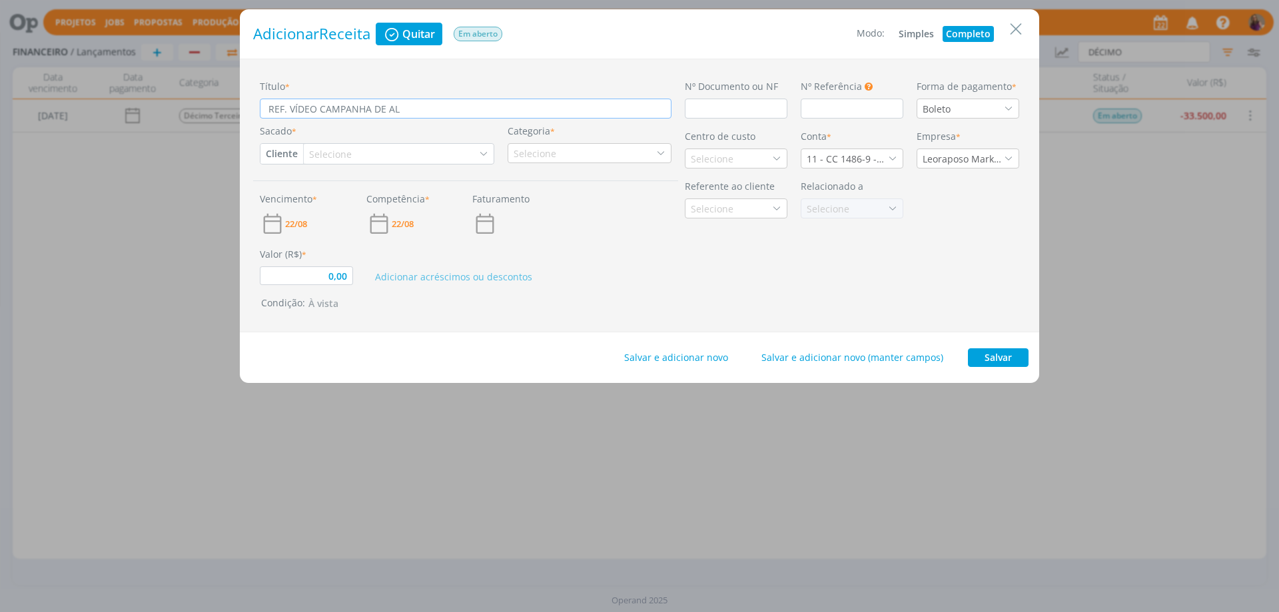
type input "0,00"
type input "REF. VÍDEO CAMPANHA DE ALAR"
type input "0,00"
type input "REF. VÍDEO CAMPANHA DE ALARM"
type input "0,00"
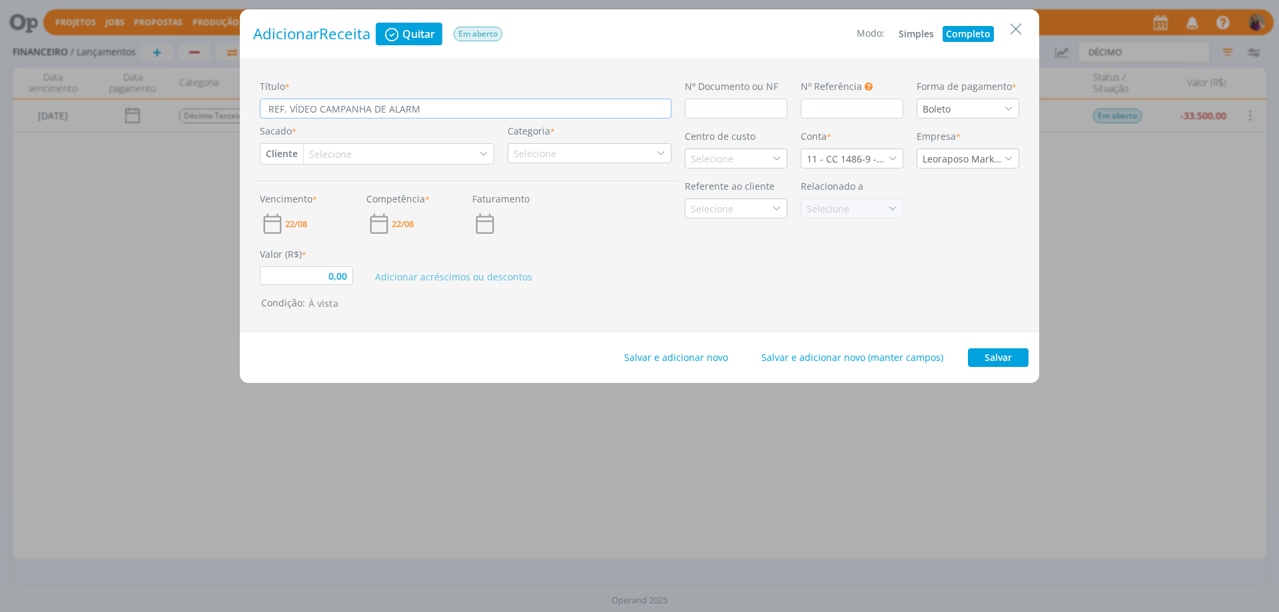
type input "REF. VÍDEO CAMPANHA DE ALARME"
type input "0,00"
type input "REF. VÍDEO CAMPANHA DE ALARMES"
type input "0,00"
type input "REF. VÍDEO CAMPANHA DE ALARMES"
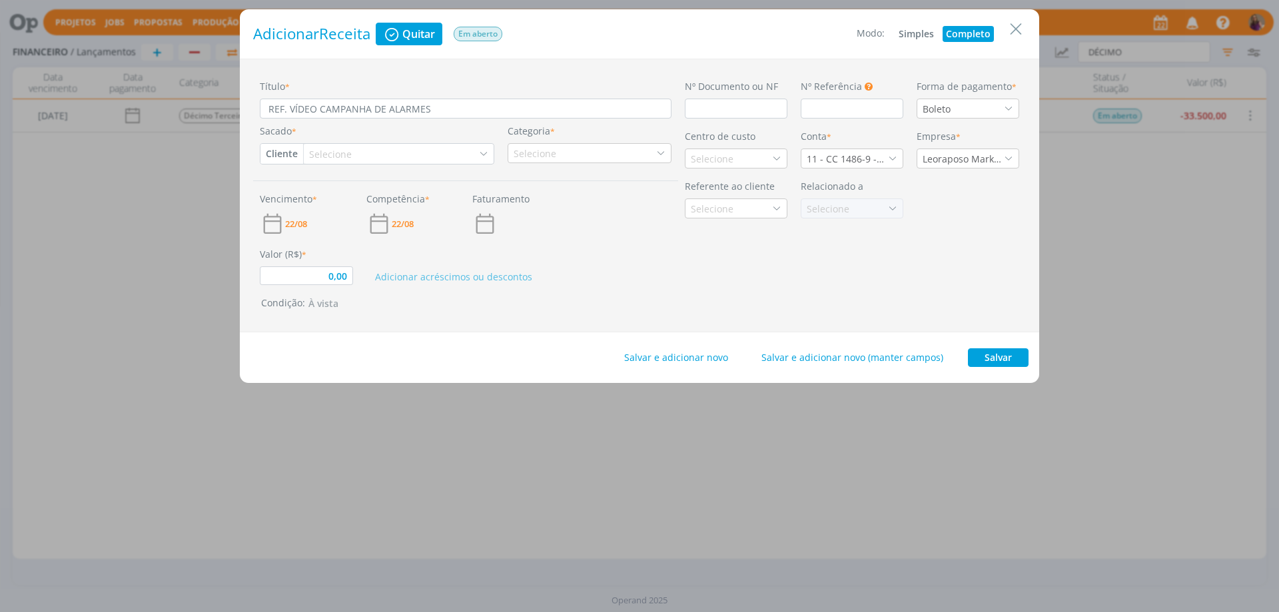
click at [326, 153] on div "Selecione" at bounding box center [331, 154] width 45 height 14
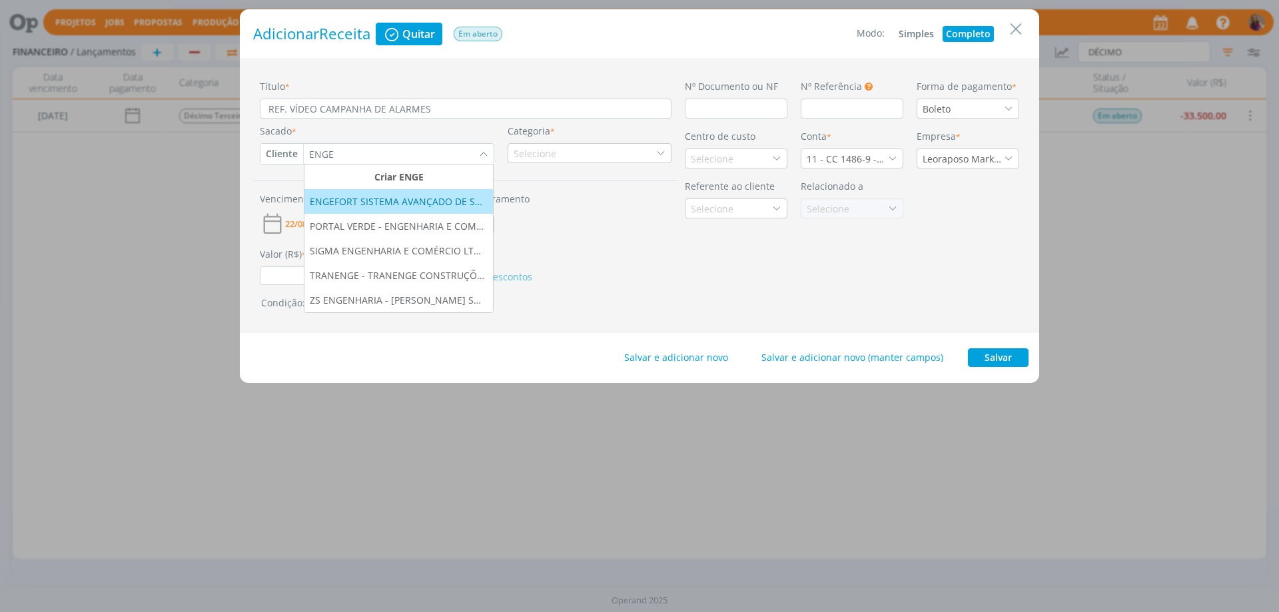
type input "ENGE"
click at [384, 203] on div "ENGEFORT SISTEMA AVANÇADO DE SEGURANÇA LTDA" at bounding box center [399, 202] width 178 height 14
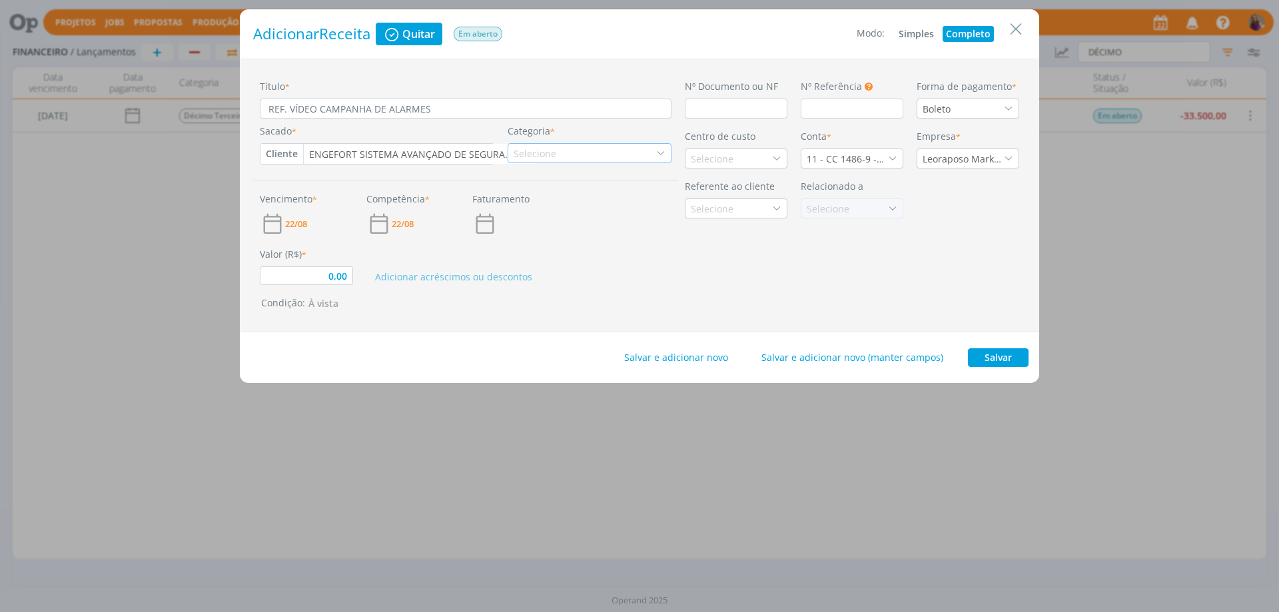
click at [550, 156] on div "Selecione" at bounding box center [536, 154] width 45 height 14
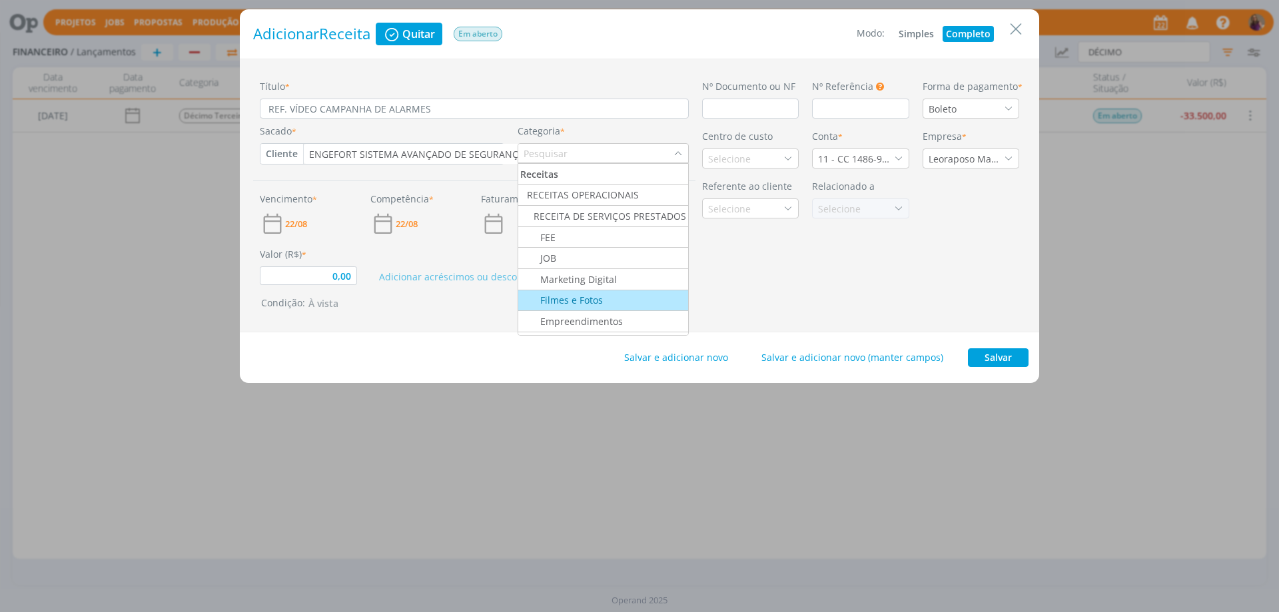
click at [574, 307] on div "Filmes e Fotos" at bounding box center [561, 300] width 83 height 14
type input "0,00"
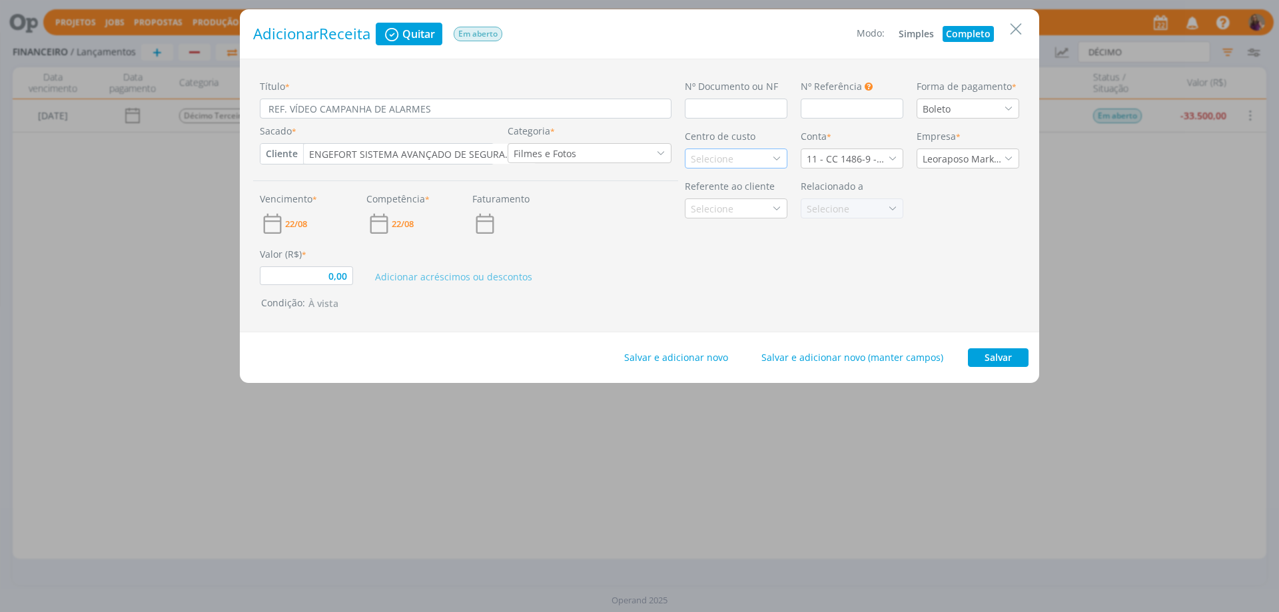
click at [704, 155] on div "Selecione" at bounding box center [713, 159] width 45 height 14
type input "ENG"
click at [738, 210] on div "Engefort" at bounding box center [736, 206] width 91 height 14
click at [296, 222] on span "22/08" at bounding box center [296, 224] width 22 height 9
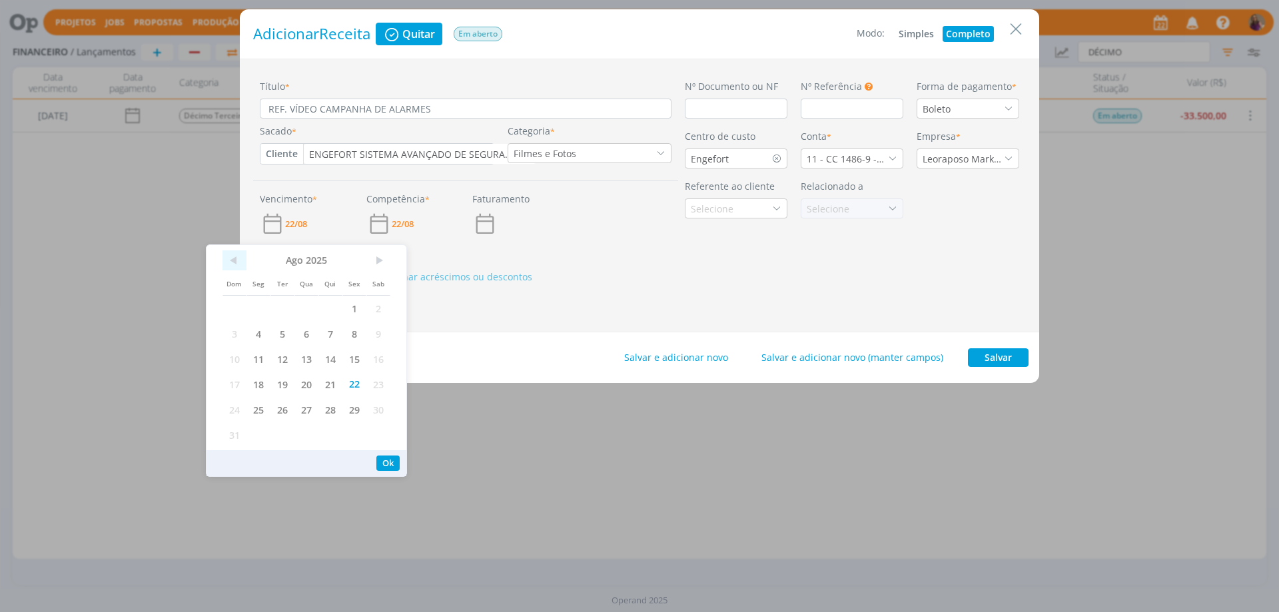
click at [230, 258] on span "<" at bounding box center [235, 260] width 24 height 20
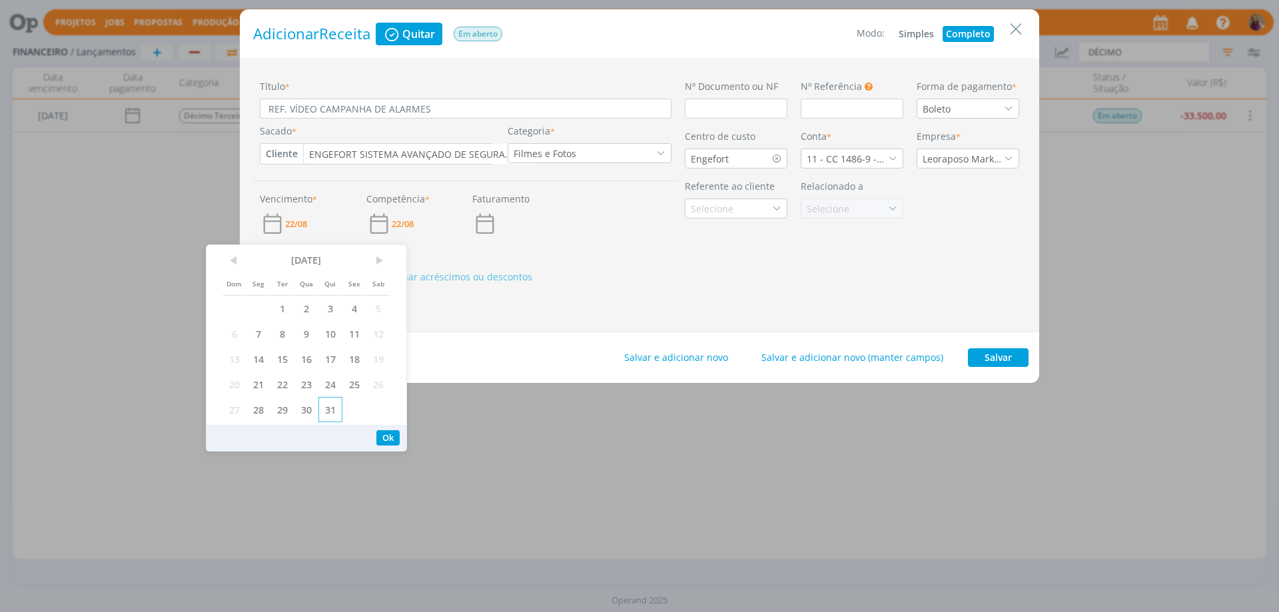
click at [330, 405] on span "31" at bounding box center [330, 409] width 24 height 25
click at [395, 444] on button "Ok" at bounding box center [387, 437] width 23 height 15
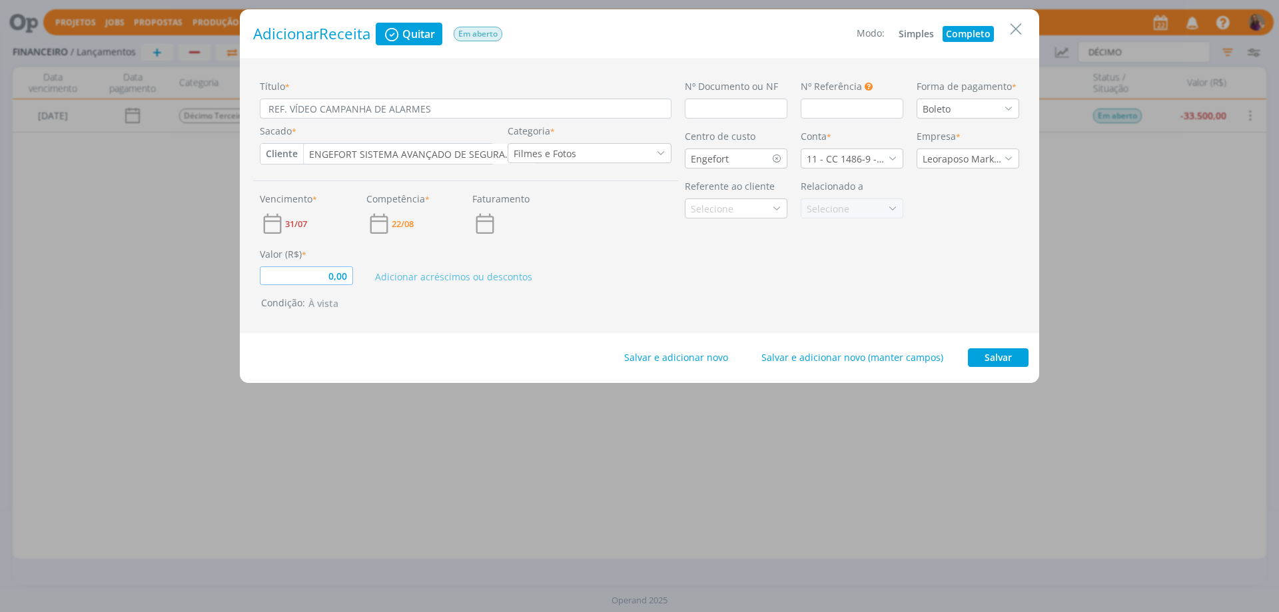
click at [350, 278] on input "0,00" at bounding box center [306, 275] width 93 height 19
type input "3.800,00"
click at [462, 108] on input "REF. VÍDEO CAMPANHA DE ALARMES" at bounding box center [466, 109] width 412 height 20
type input "REF. VÍDEO CAMPANHA DE ALARMES"
type input "3.800,00"
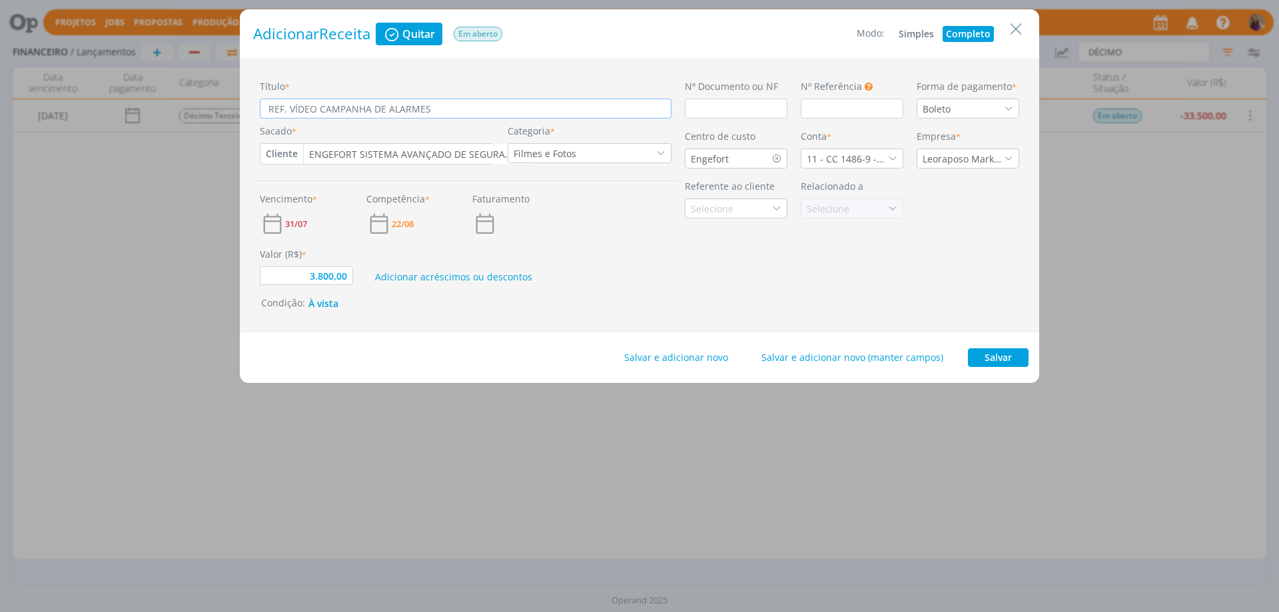
type input "REF. VÍDEO CAMPANHA DE ALARMES ("
type input "3.800,00"
type input "REF. VÍDEO CAMPANHA DE ALARMES (Y"
type input "3.800,00"
type input "REF. VÍDEO CAMPANHA DE ALARMES (YO"
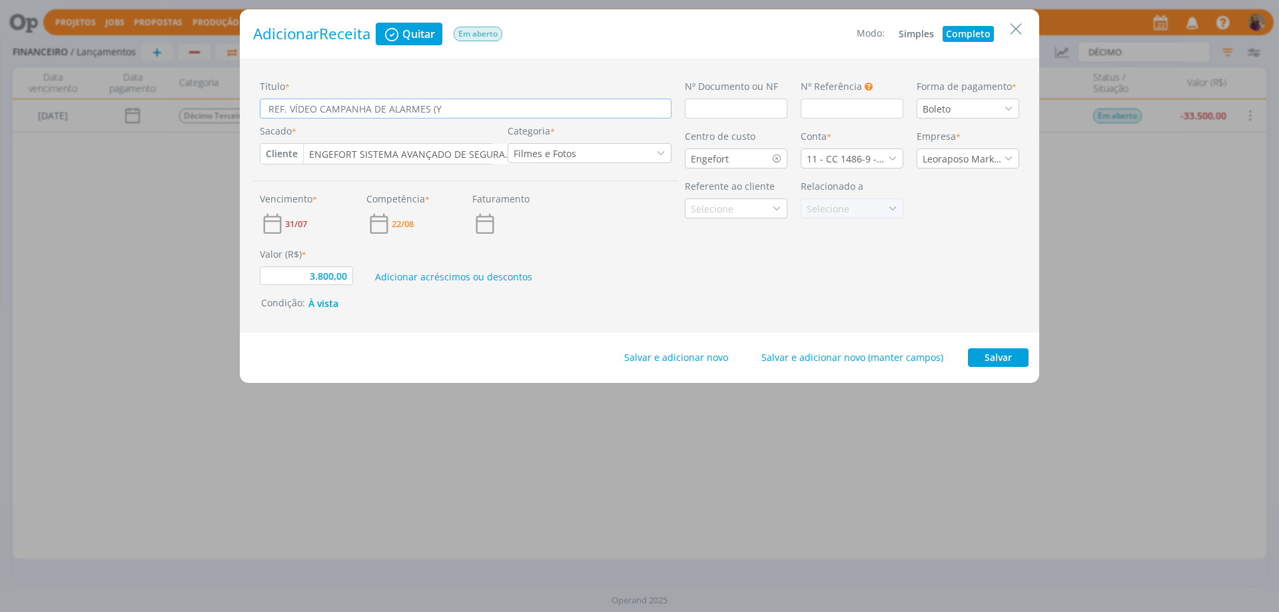
type input "3.800,00"
type input "REF. VÍDEO CAMPANHA DE ALARMES (YOU"
type input "3.800,00"
type input "REF. VÍDEO CAMPANHA DE ALARMES (YOUT"
type input "3.800,00"
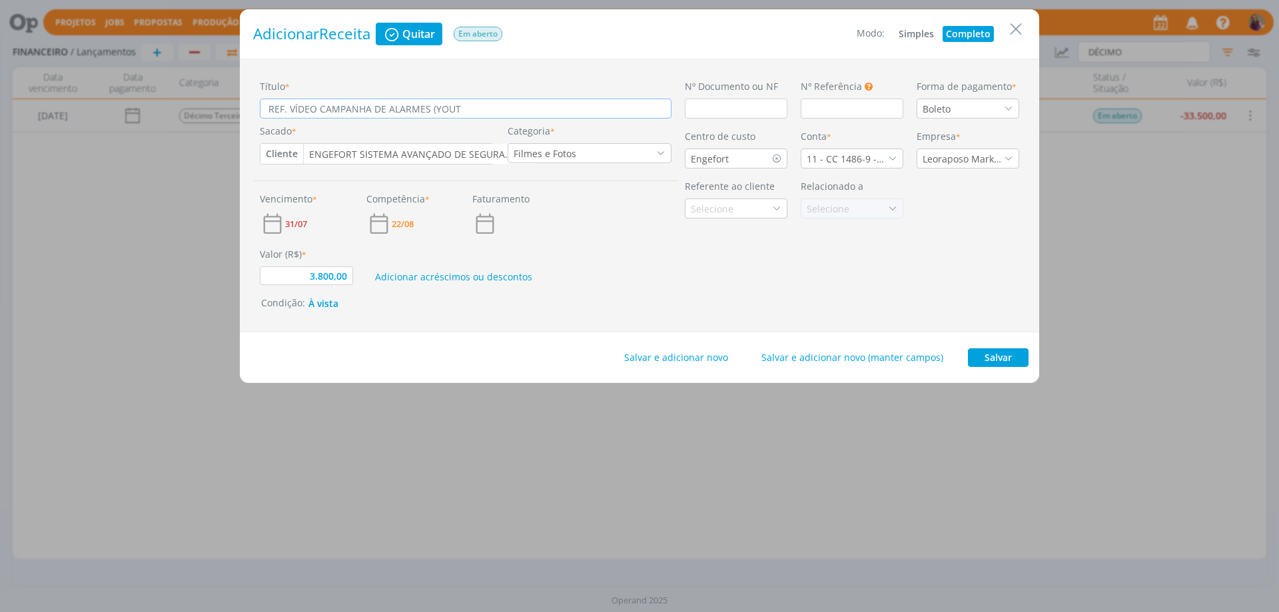
type input "REF. VÍDEO CAMPANHA DE ALARMES (YOUTU"
type input "3.800,00"
type input "REF. VÍDEO CAMPANHA DE ALARMES (YOUTUB"
type input "3.800,00"
type input "REF. VÍDEO CAMPANHA DE ALARMES (YOUTUBE"
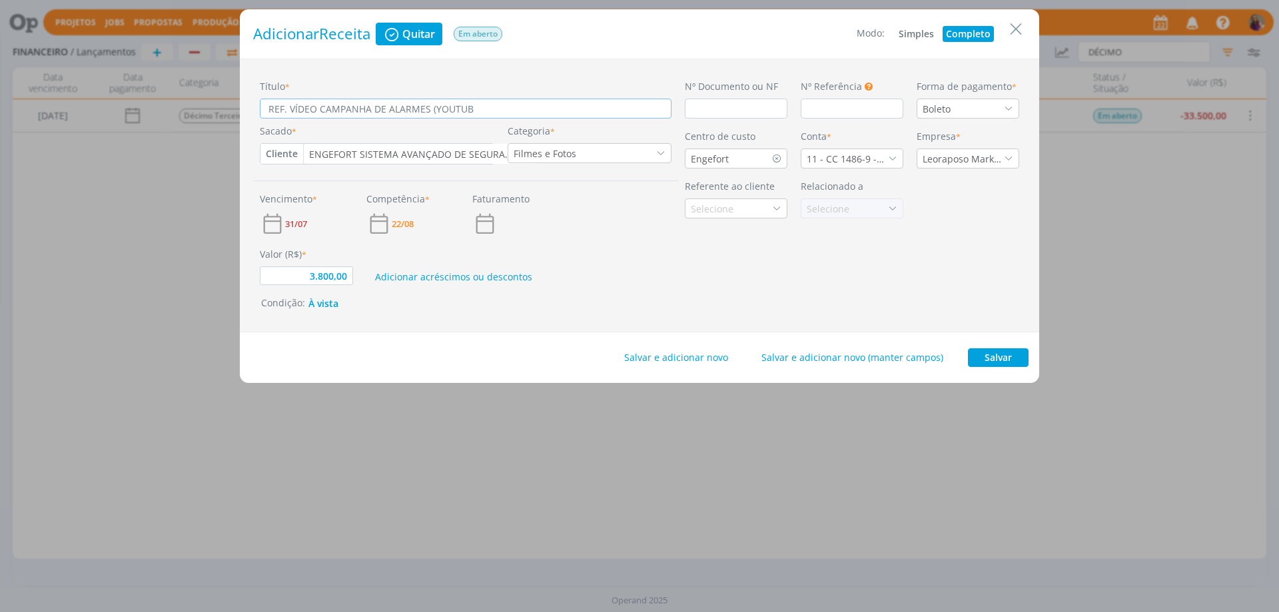
type input "3.800,00"
type input "REF. VÍDEO CAMPANHA DE ALARMES (YOUTUBE)"
type input "3.800,00"
type input "REF. VÍDEO CAMPANHA DE ALARMES (YOUTUBE)"
click at [1013, 359] on button "Salvar" at bounding box center [998, 357] width 61 height 19
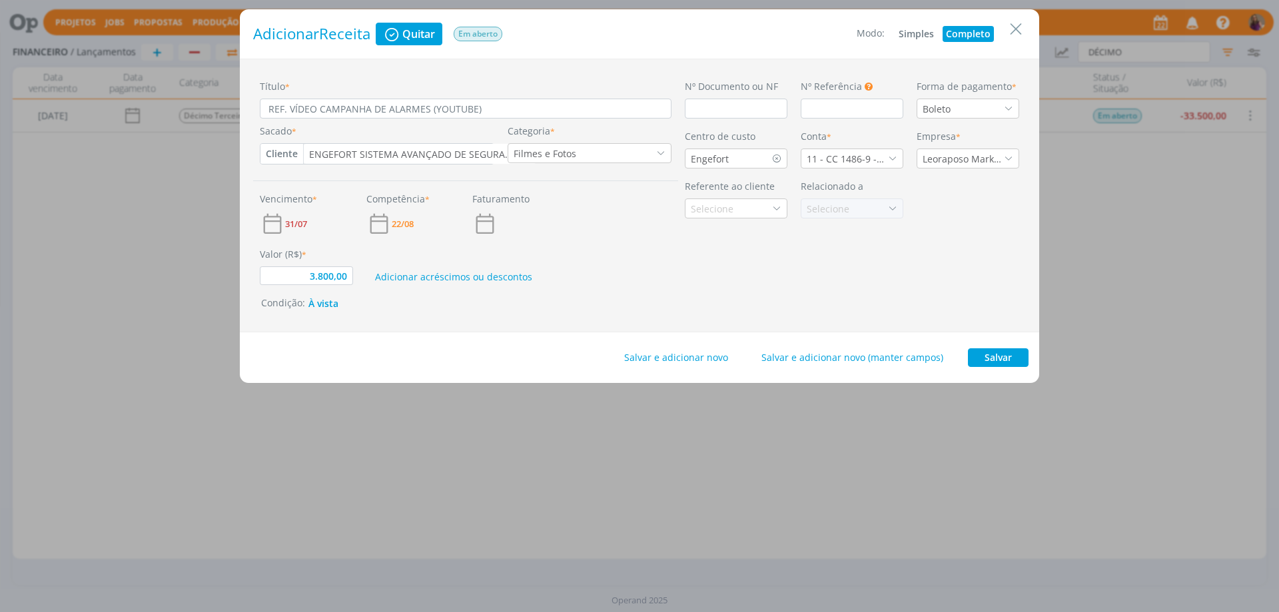
type input "3.800,00"
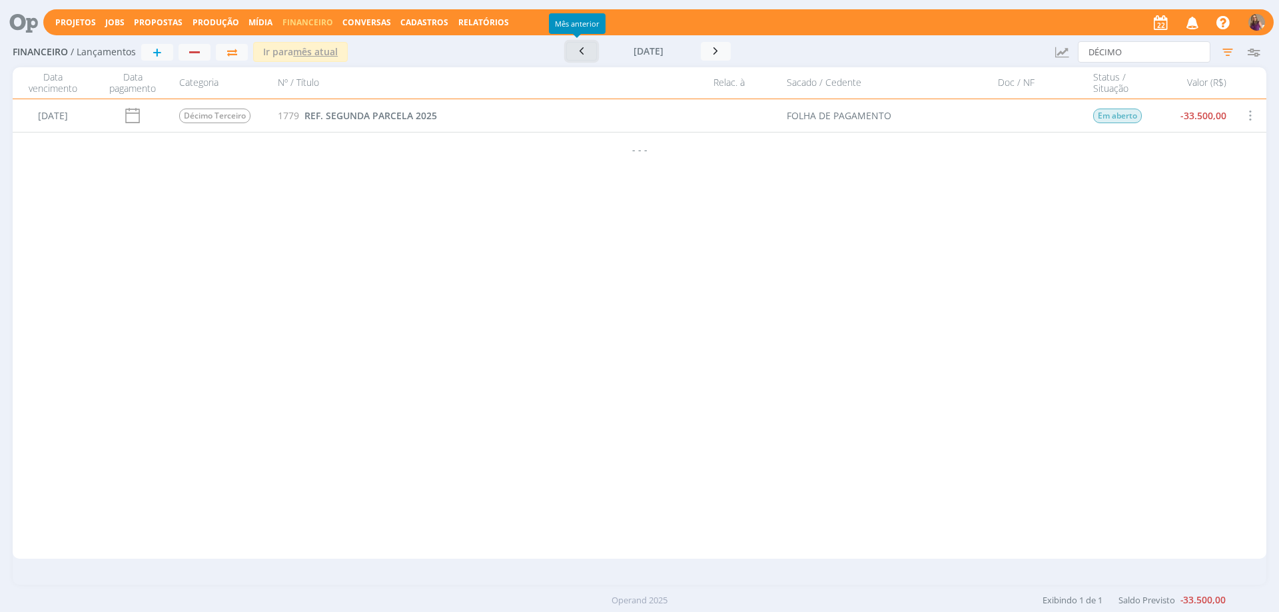
click at [575, 50] on icon "button" at bounding box center [581, 51] width 13 height 13
click at [575, 51] on icon "button" at bounding box center [581, 51] width 13 height 13
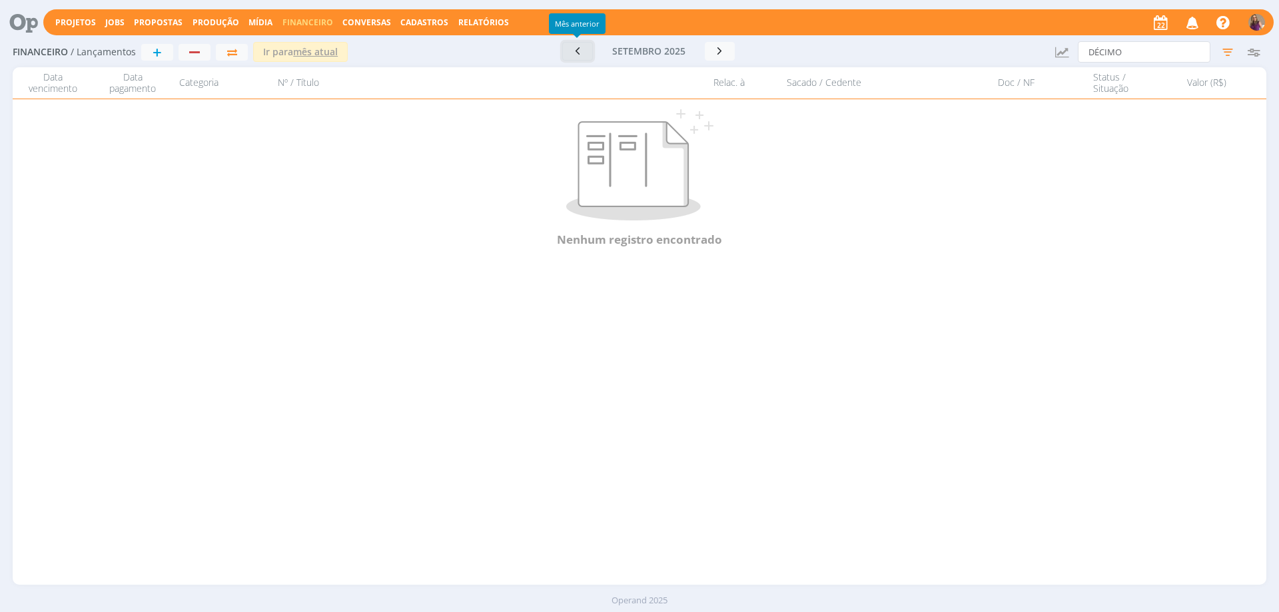
click at [573, 51] on icon "button" at bounding box center [577, 51] width 13 height 13
drag, startPoint x: 1145, startPoint y: 47, endPoint x: 1043, endPoint y: 29, distance: 103.5
click at [1043, 29] on div "Projetos Jobs Propostas Produção [GEOGRAPHIC_DATA] Financeiro Conversas Cadastr…" at bounding box center [639, 306] width 1279 height 612
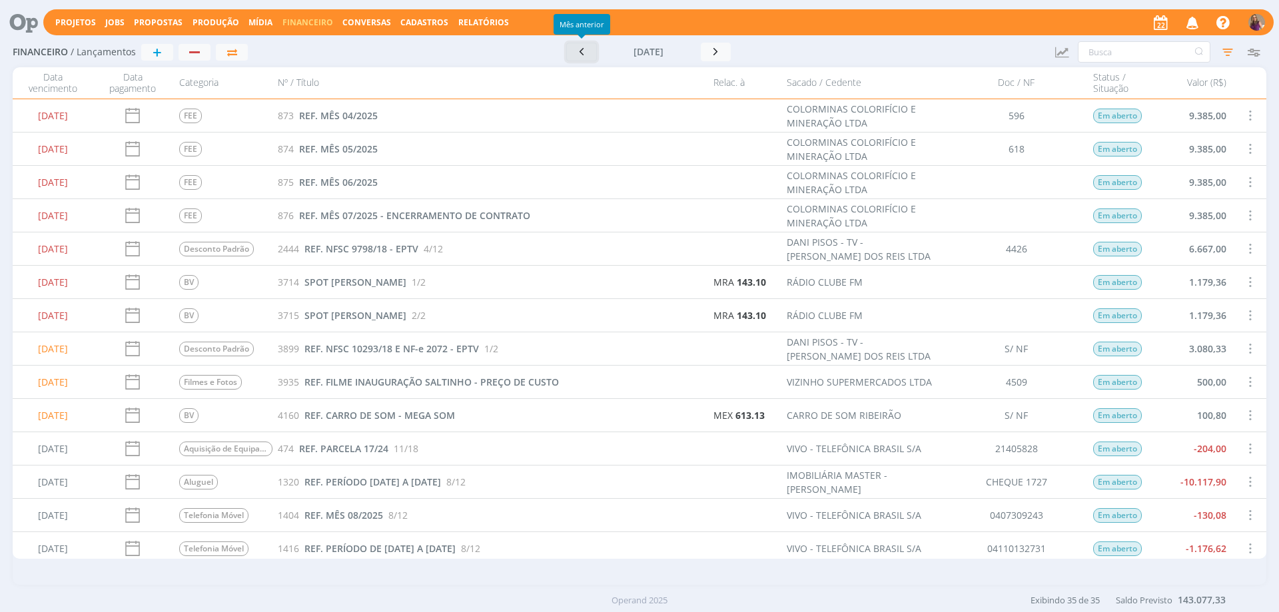
click at [578, 50] on icon "button" at bounding box center [581, 51] width 13 height 13
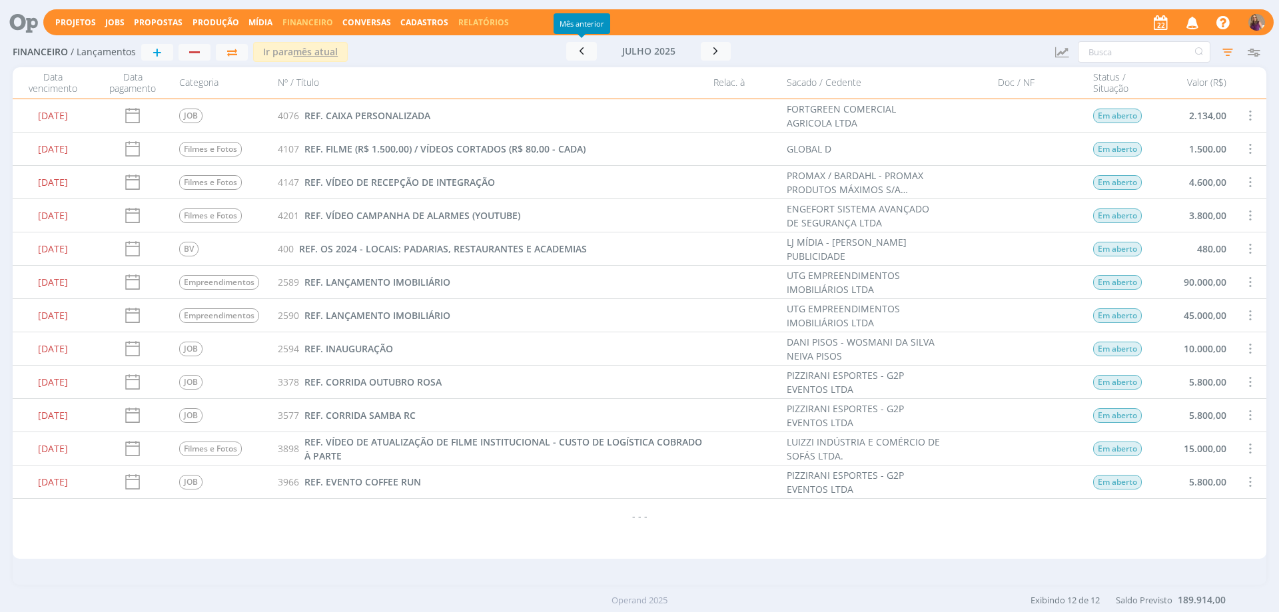
click at [474, 17] on link "Relatórios" at bounding box center [483, 22] width 51 height 11
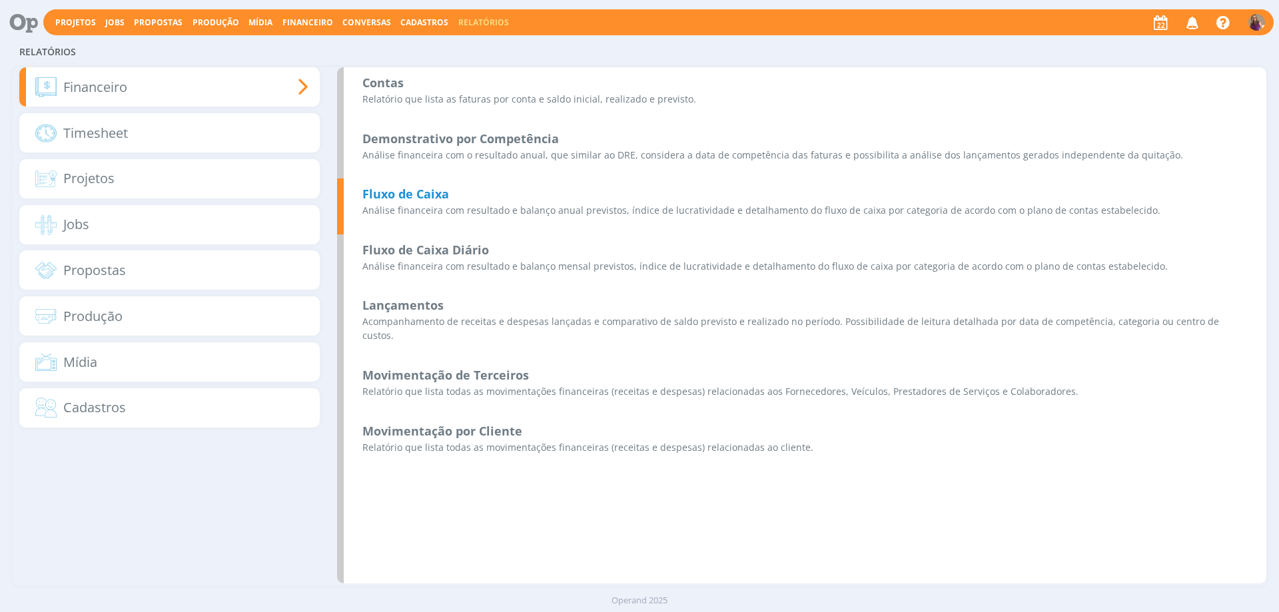
click at [440, 199] on b "Fluxo de Caixa" at bounding box center [405, 194] width 87 height 16
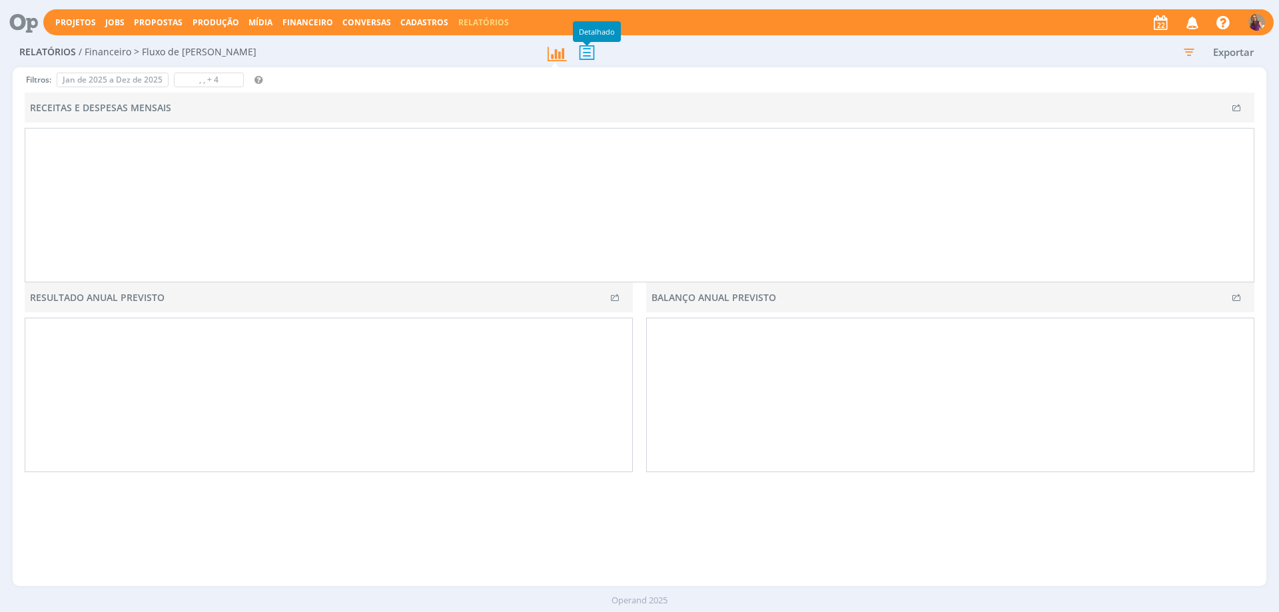
click at [586, 56] on icon at bounding box center [587, 52] width 28 height 27
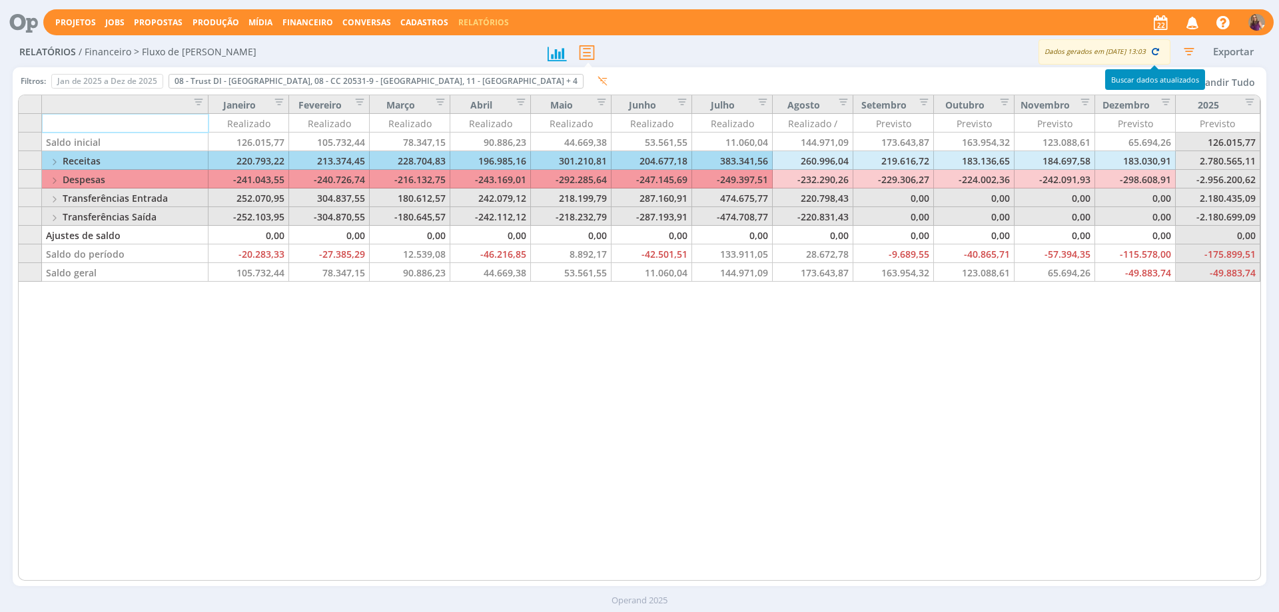
click at [1159, 51] on icon "button" at bounding box center [1155, 51] width 12 height 12
click at [1236, 83] on button "Expandir Tudo" at bounding box center [1221, 82] width 79 height 19
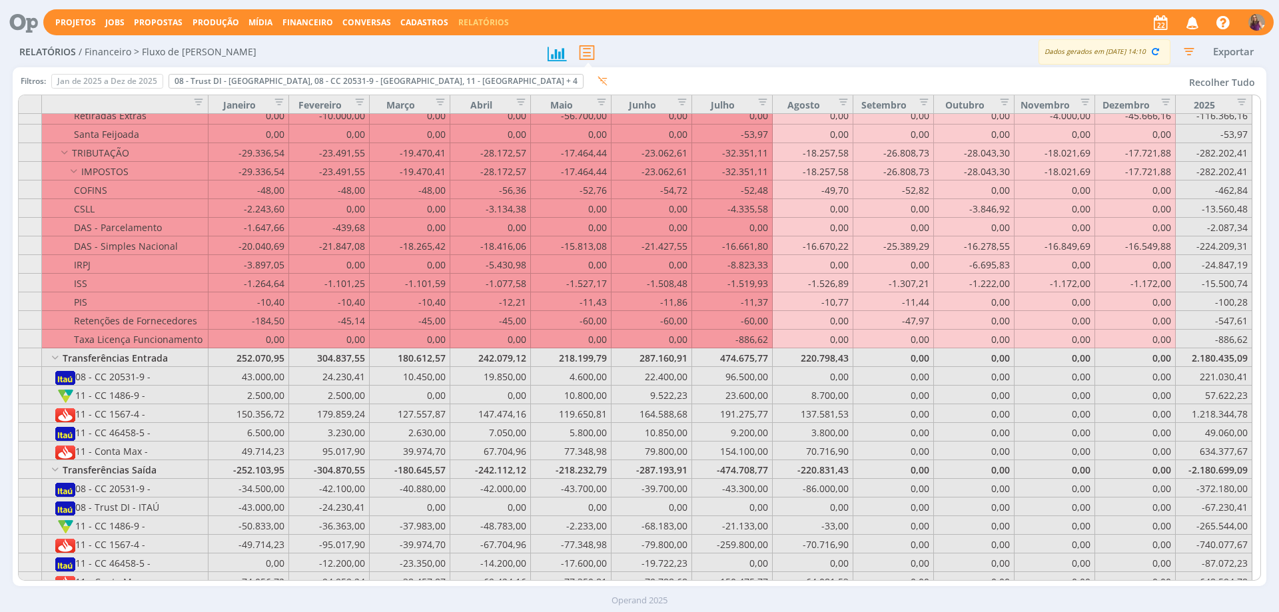
scroll to position [2798, 0]
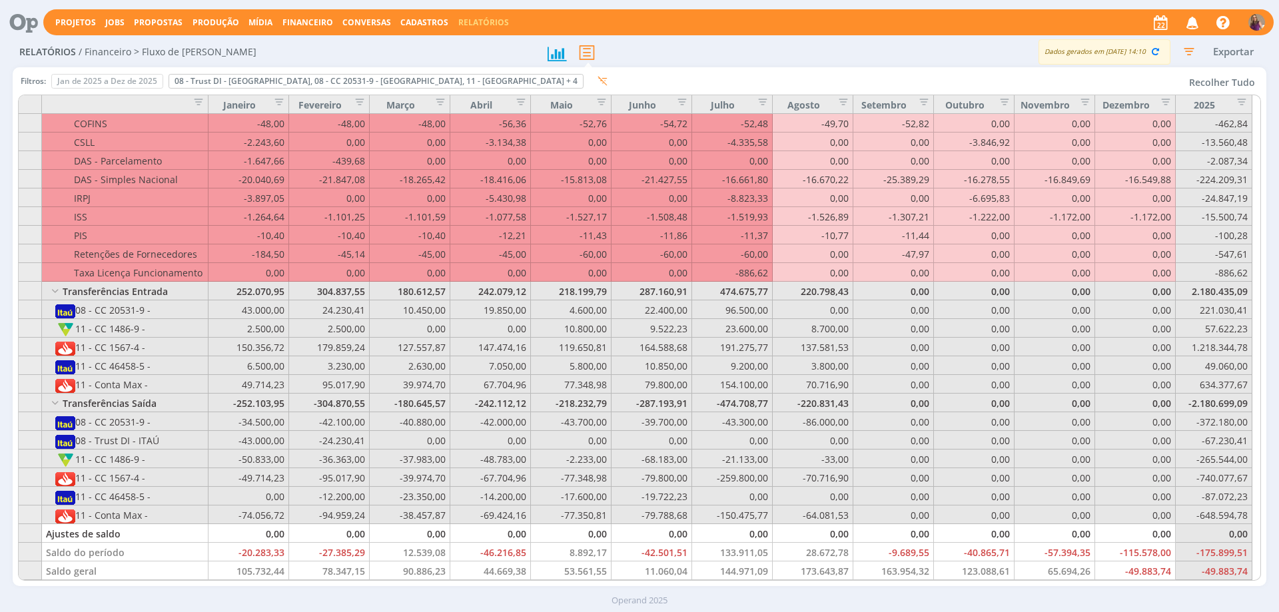
click at [1236, 47] on button "Exportar" at bounding box center [1233, 51] width 53 height 17
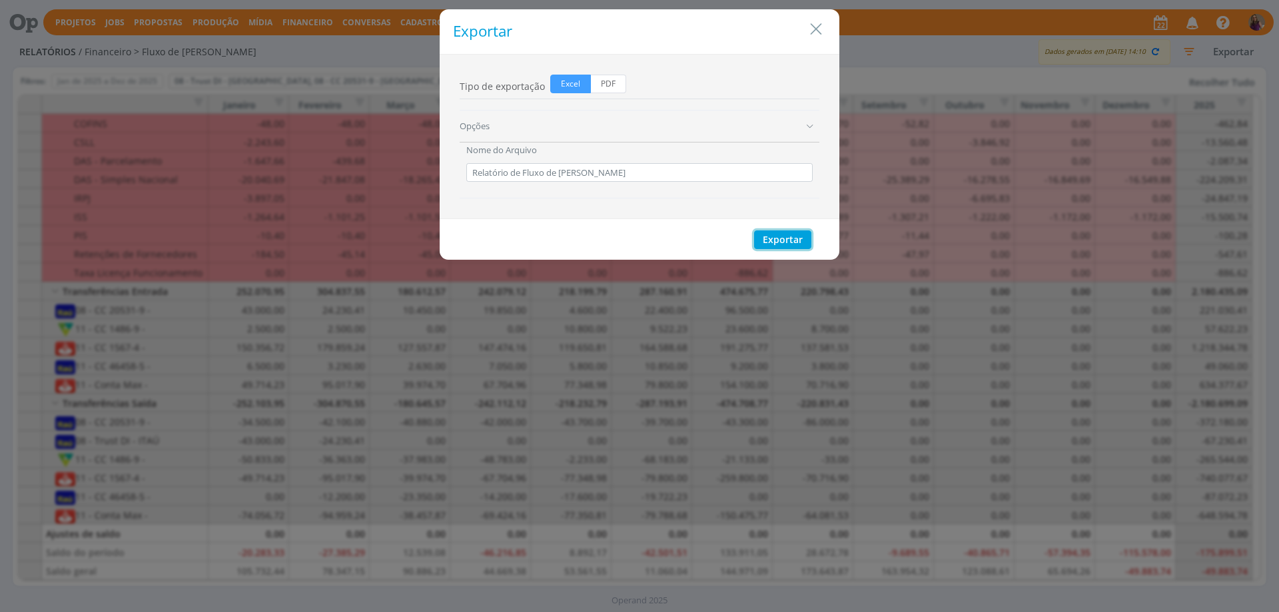
click at [802, 240] on button "Exportar" at bounding box center [782, 240] width 57 height 19
click at [817, 27] on icon "Close" at bounding box center [816, 29] width 20 height 20
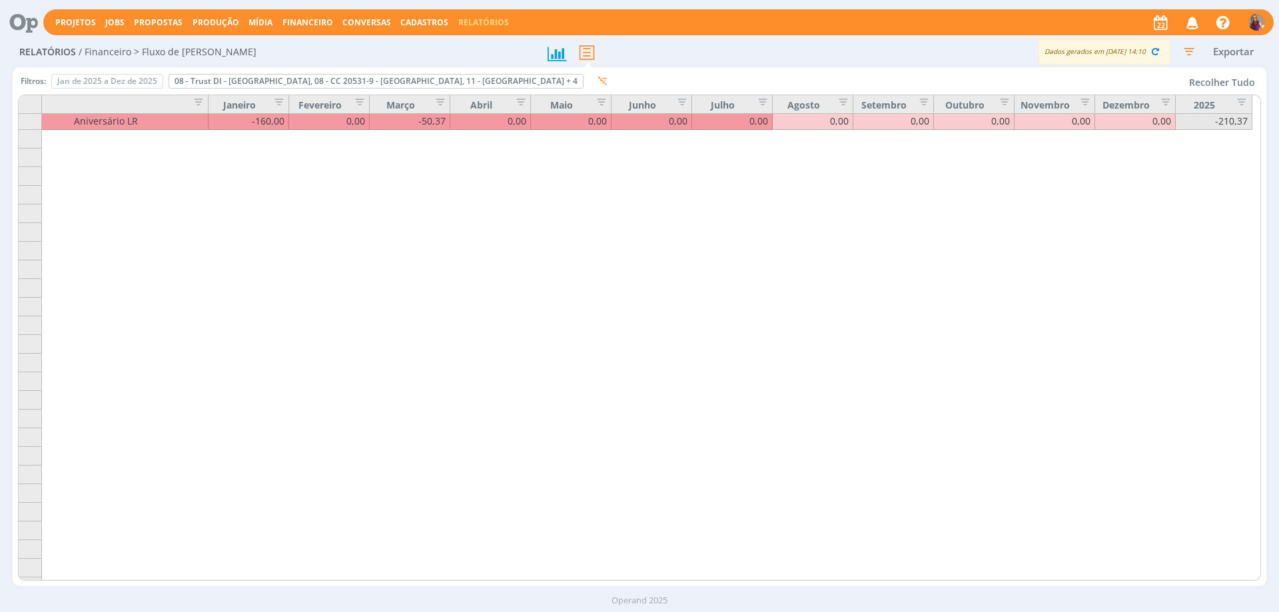
scroll to position [1532, 0]
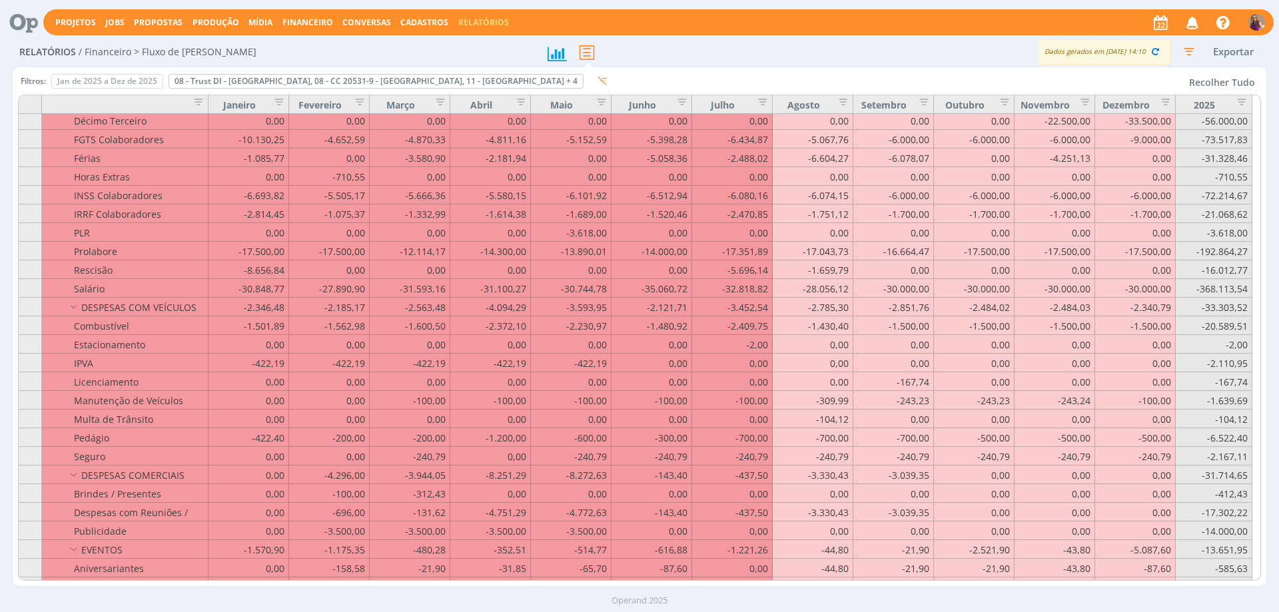
click at [300, 21] on span "Financeiro" at bounding box center [307, 22] width 51 height 11
click at [296, 41] on link "Lançamentos" at bounding box center [309, 45] width 112 height 21
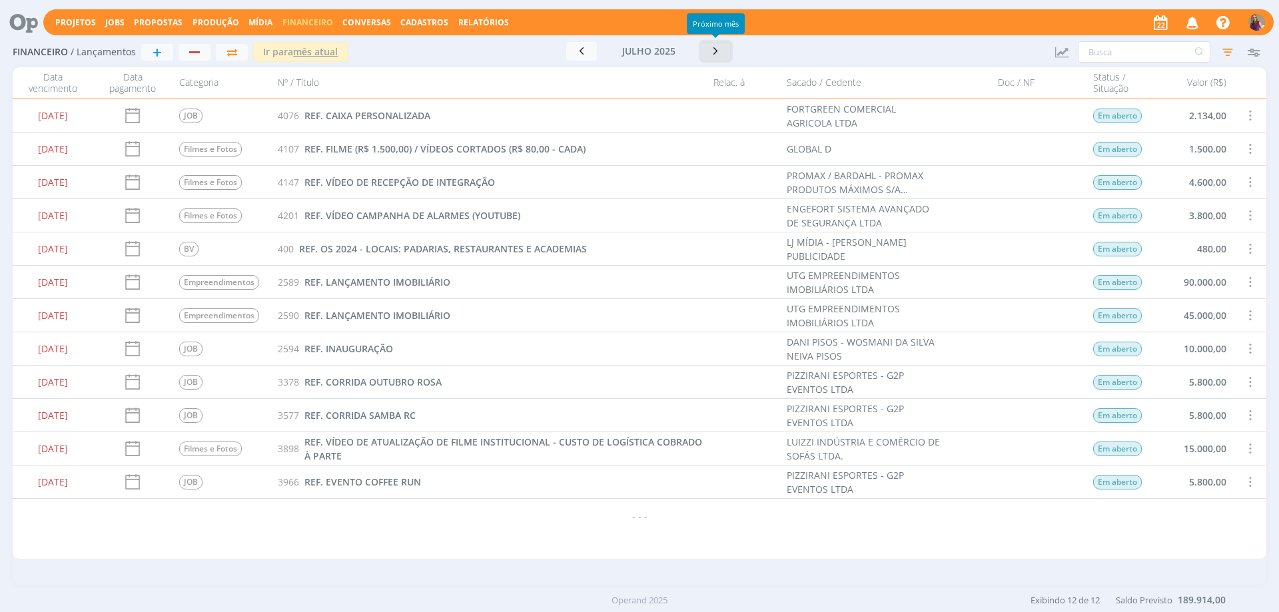
click at [717, 48] on icon "button" at bounding box center [715, 51] width 13 height 13
